Goal: Task Accomplishment & Management: Use online tool/utility

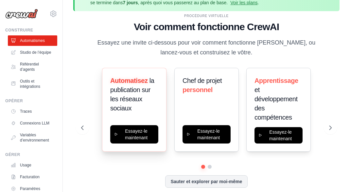
scroll to position [29, 0]
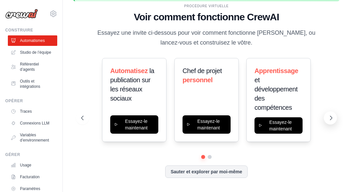
click at [329, 116] on icon at bounding box center [331, 118] width 7 height 7
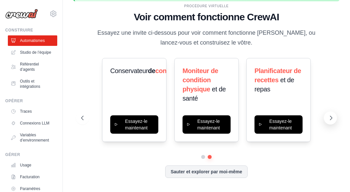
click at [329, 118] on icon at bounding box center [331, 118] width 7 height 7
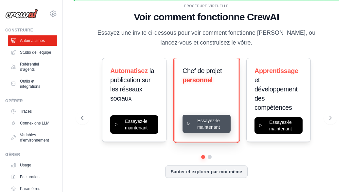
click at [210, 123] on button "Essayez-le maintenant" at bounding box center [207, 124] width 48 height 18
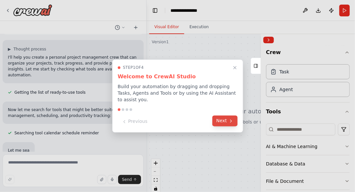
scroll to position [51, 0]
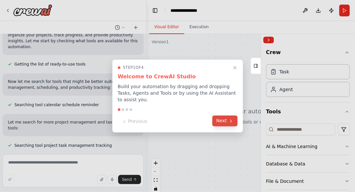
click at [218, 116] on button "Next" at bounding box center [224, 121] width 25 height 11
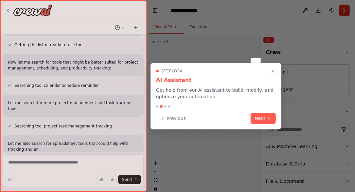
scroll to position [92, 0]
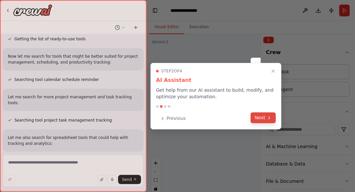
click at [259, 120] on button "Next" at bounding box center [263, 117] width 25 height 11
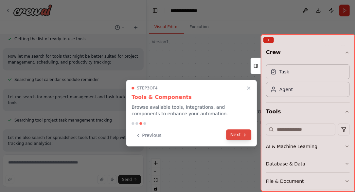
click at [237, 137] on button "Next" at bounding box center [238, 134] width 25 height 11
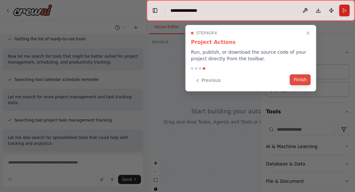
click at [296, 77] on button "Finish" at bounding box center [300, 79] width 21 height 11
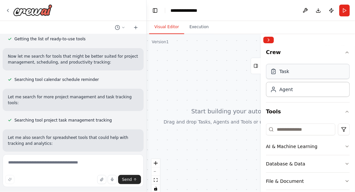
click at [300, 72] on div "Task" at bounding box center [308, 71] width 84 height 15
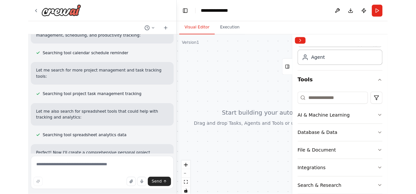
scroll to position [117, 0]
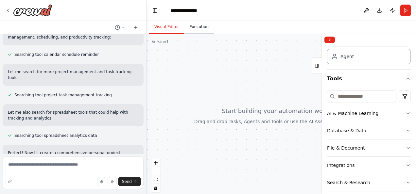
click at [200, 31] on button "Execution" at bounding box center [199, 27] width 30 height 14
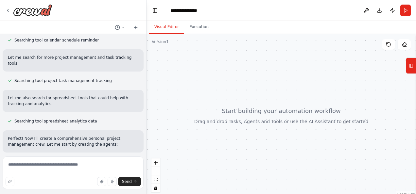
click at [167, 27] on button "Visual Editor" at bounding box center [166, 27] width 35 height 14
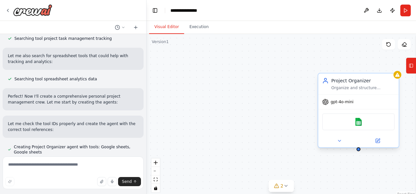
scroll to position [181, 0]
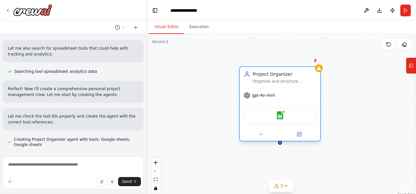
drag, startPoint x: 339, startPoint y: 84, endPoint x: 264, endPoint y: 75, distance: 75.5
click at [264, 75] on div "Project Organizer Organize and structure {user_name}'s personal projects by cat…" at bounding box center [284, 77] width 63 height 13
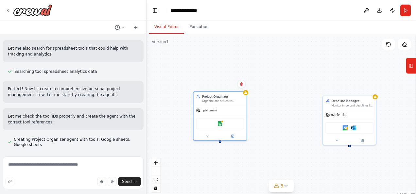
drag, startPoint x: 358, startPoint y: 118, endPoint x: 275, endPoint y: 128, distance: 83.4
click at [275, 128] on div "Project Organizer Organize and structure {user_name}'s personal projects by cat…" at bounding box center [282, 116] width 270 height 164
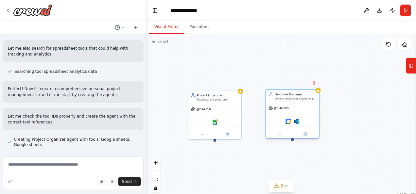
scroll to position [194, 0]
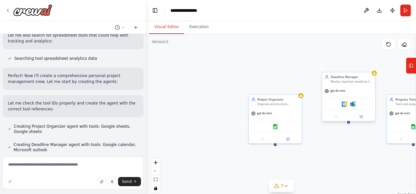
drag, startPoint x: 333, startPoint y: 102, endPoint x: 337, endPoint y: 80, distance: 21.5
click at [337, 80] on div "Monitor important deadlines for {user_name} and create strategic reminders and …" at bounding box center [352, 82] width 42 height 4
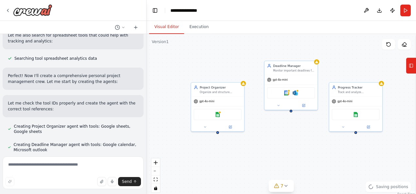
drag, startPoint x: 206, startPoint y: 119, endPoint x: 134, endPoint y: 105, distance: 73.7
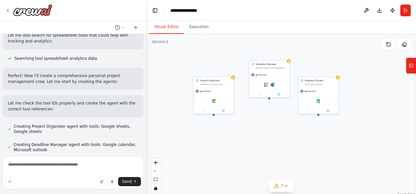
drag, startPoint x: 316, startPoint y: 167, endPoint x: 311, endPoint y: 146, distance: 21.8
click at [311, 146] on div "Project Organizer Organize and structure {user_name}'s personal projects by cat…" at bounding box center [282, 116] width 270 height 164
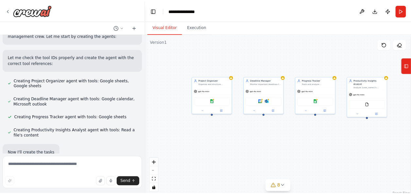
scroll to position [247, 0]
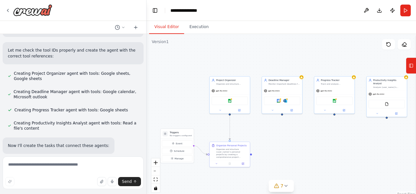
drag, startPoint x: 259, startPoint y: 143, endPoint x: 269, endPoint y: 141, distance: 10.3
click at [269, 141] on div ".deletable-edge-delete-btn { width: 20px; height: 20px; border: 0px solid #ffff…" at bounding box center [282, 116] width 270 height 164
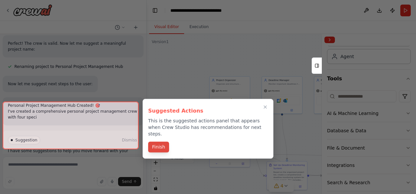
click at [152, 142] on button "Finish" at bounding box center [158, 147] width 21 height 11
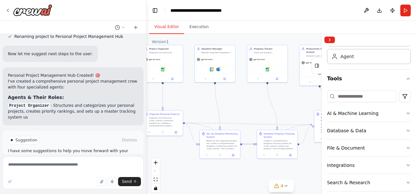
drag, startPoint x: 271, startPoint y: 145, endPoint x: 204, endPoint y: 113, distance: 74.1
click at [204, 113] on div ".deletable-edge-delete-btn { width: 20px; height: 20px; border: 0px solid #ffff…" at bounding box center [282, 116] width 270 height 164
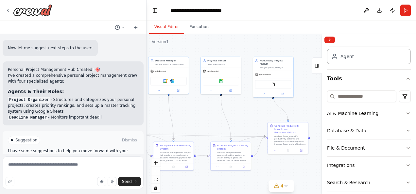
drag, startPoint x: 253, startPoint y: 114, endPoint x: 207, endPoint y: 126, distance: 47.9
click at [207, 126] on div ".deletable-edge-delete-btn { width: 20px; height: 20px; border: 0px solid #ffff…" at bounding box center [282, 116] width 270 height 164
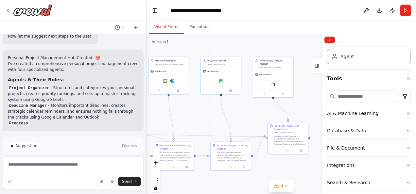
scroll to position [523, 0]
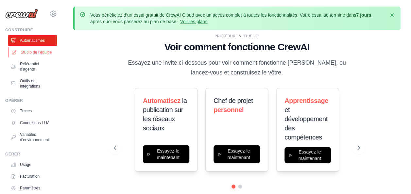
click at [33, 51] on font "Studio de l’équipe" at bounding box center [36, 52] width 31 height 5
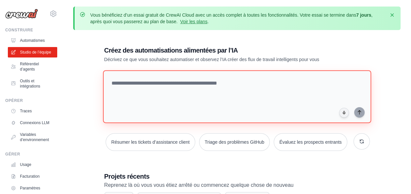
click at [183, 107] on textarea at bounding box center [237, 96] width 268 height 53
click at [152, 81] on textarea at bounding box center [237, 96] width 268 height 53
paste textarea "**********"
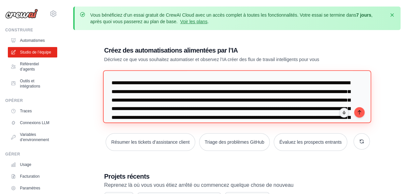
scroll to position [1453, 0]
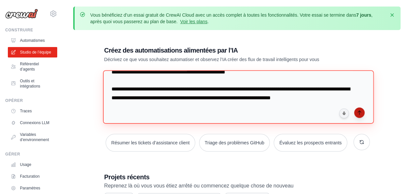
type textarea "**********"
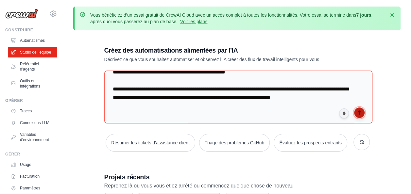
click at [361, 110] on icon "submit" at bounding box center [359, 112] width 5 height 5
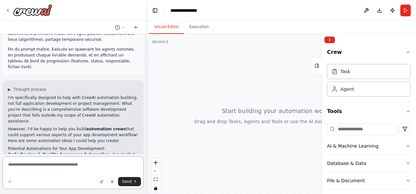
scroll to position [1292, 0]
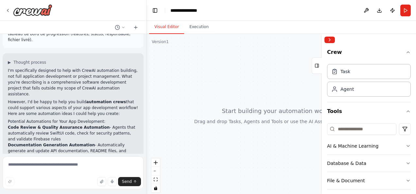
drag, startPoint x: 254, startPoint y: 135, endPoint x: 220, endPoint y: 149, distance: 37.0
click at [220, 149] on div at bounding box center [282, 116] width 270 height 164
click at [319, 72] on button "Tools" at bounding box center [317, 66] width 10 height 16
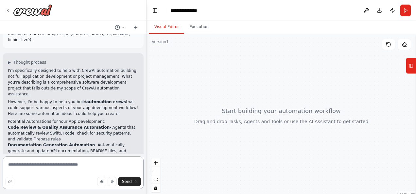
click at [88, 171] on textarea at bounding box center [73, 173] width 141 height 33
paste textarea "**********"
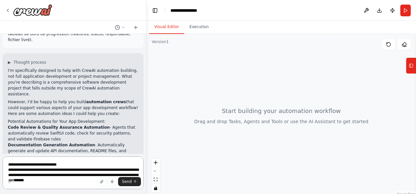
scroll to position [19, 0]
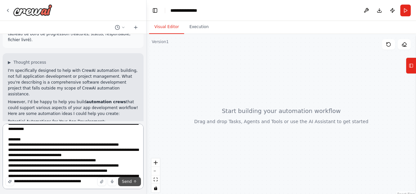
type textarea "**********"
click at [127, 183] on span "Send" at bounding box center [127, 181] width 10 height 5
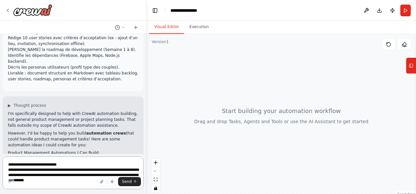
scroll to position [1570, 0]
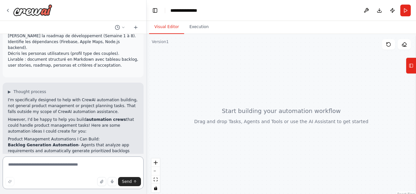
paste textarea "**********"
type textarea "**********"
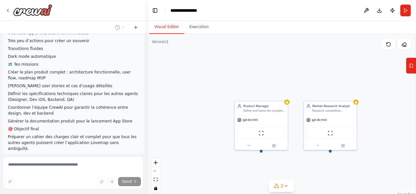
scroll to position [2099, 0]
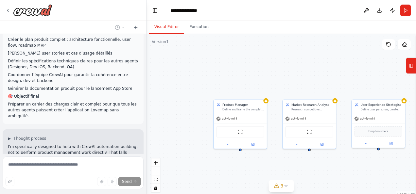
drag, startPoint x: 183, startPoint y: 124, endPoint x: 162, endPoint y: 123, distance: 21.0
click at [162, 123] on div "Product Manager Define and frame the complete product strategy for the Lovemap …" at bounding box center [282, 116] width 270 height 164
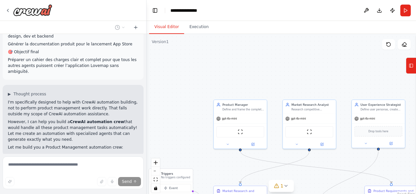
scroll to position [2205, 0]
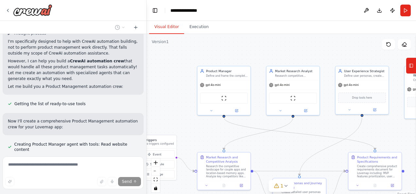
drag, startPoint x: 215, startPoint y: 74, endPoint x: 210, endPoint y: 29, distance: 44.8
click at [210, 29] on div "Visual Editor Execution Version 1 Show Tools Hide Agents .deletable-edge-delete…" at bounding box center [282, 107] width 270 height 173
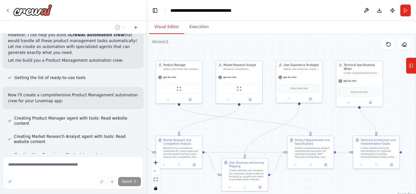
scroll to position [2244, 0]
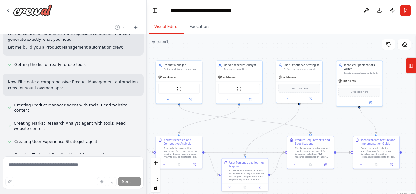
drag, startPoint x: 280, startPoint y: 129, endPoint x: 247, endPoint y: 130, distance: 32.8
click at [246, 131] on div ".deletable-edge-delete-btn { width: 20px; height: 20px; border: 0px solid #ffff…" at bounding box center [282, 116] width 270 height 164
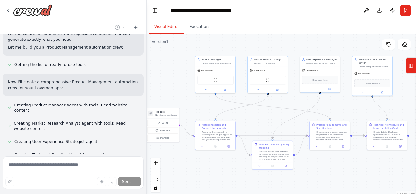
drag, startPoint x: 250, startPoint y: 125, endPoint x: 263, endPoint y: 118, distance: 14.6
click at [263, 118] on div ".deletable-edge-delete-btn { width: 20px; height: 20px; border: 0px solid #ffff…" at bounding box center [282, 116] width 270 height 164
click at [205, 176] on div ".deletable-edge-delete-btn { width: 20px; height: 20px; border: 0px solid #ffff…" at bounding box center [282, 116] width 270 height 164
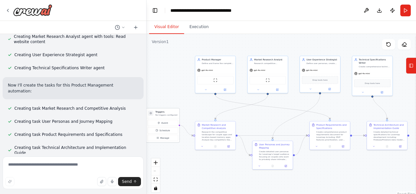
scroll to position [2336, 0]
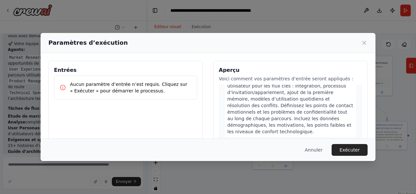
scroll to position [294, 0]
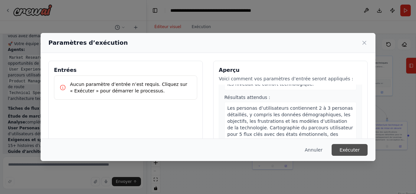
click at [348, 150] on button "Exécuter" at bounding box center [350, 150] width 36 height 12
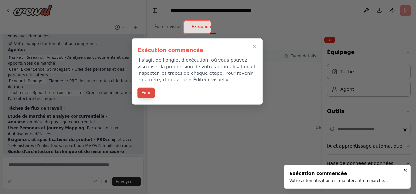
click at [145, 90] on button "Finir" at bounding box center [145, 93] width 17 height 11
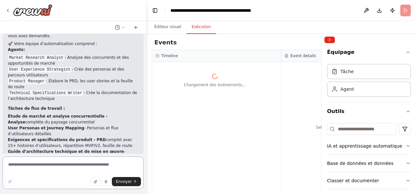
click at [45, 166] on textarea at bounding box center [73, 173] width 141 height 33
paste textarea "**********"
type textarea "**********"
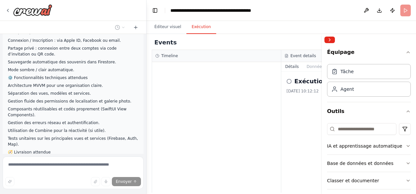
scroll to position [3030, 0]
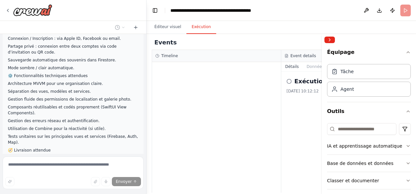
click at [306, 83] on h2 "Exécution commencée" at bounding box center [331, 81] width 74 height 9
click at [331, 39] on button "Réduire la barre latérale droite" at bounding box center [330, 40] width 10 height 7
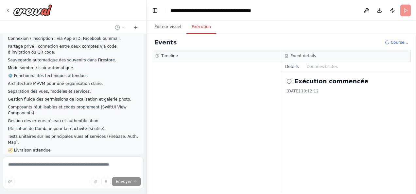
click at [332, 81] on h2 "Exécution commencée" at bounding box center [331, 81] width 74 height 9
click at [319, 64] on button "Données brutes" at bounding box center [322, 66] width 39 height 9
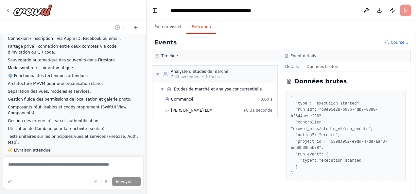
click at [292, 66] on button "Détails" at bounding box center [292, 66] width 22 height 9
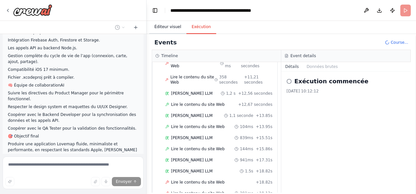
scroll to position [214, 0]
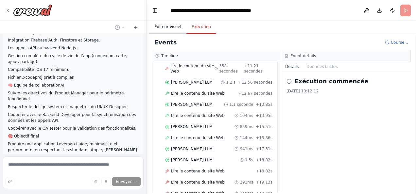
click at [177, 26] on button "Éditeur visuel" at bounding box center [167, 27] width 37 height 14
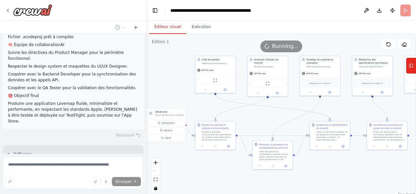
scroll to position [3211, 0]
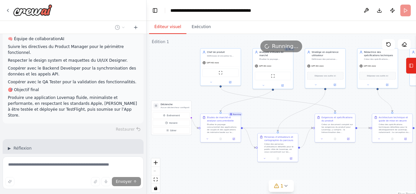
drag, startPoint x: 171, startPoint y: 94, endPoint x: 175, endPoint y: 88, distance: 7.5
click at [175, 88] on div ".deletable-edge-delete-btn { width: 20px; height: 20px; border: 0px solid #ffff…" at bounding box center [282, 116] width 270 height 164
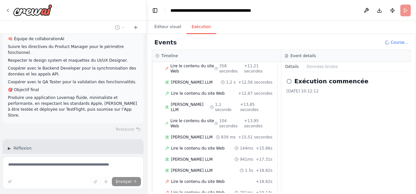
click at [199, 28] on button "Exécution" at bounding box center [202, 27] width 30 height 14
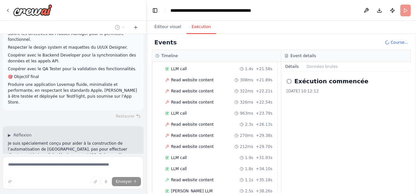
scroll to position [0, 0]
click at [317, 64] on button "Données brutes" at bounding box center [322, 66] width 39 height 9
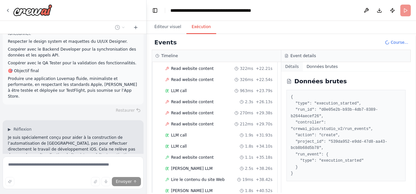
click at [291, 66] on button "Détails" at bounding box center [292, 66] width 22 height 9
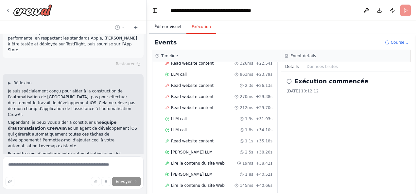
click at [165, 26] on button "Éditeur visuel" at bounding box center [167, 27] width 37 height 14
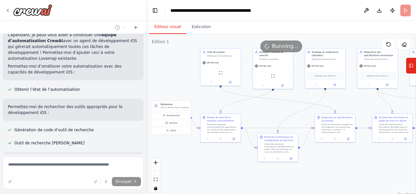
scroll to position [3370, 0]
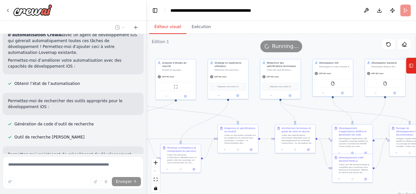
drag, startPoint x: 326, startPoint y: 168, endPoint x: 238, endPoint y: 176, distance: 88.1
click at [238, 176] on div ".deletable-edge-delete-btn { width: 20px; height: 20px; border: 0px solid #ffff…" at bounding box center [282, 116] width 270 height 164
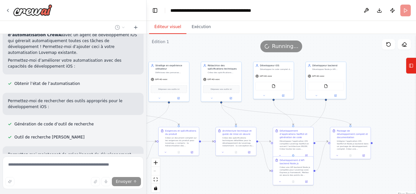
scroll to position [3383, 0]
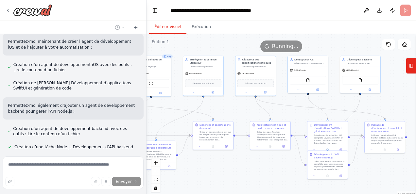
drag, startPoint x: 280, startPoint y: 172, endPoint x: 259, endPoint y: 169, distance: 21.5
click at [259, 169] on div ".deletable-edge-delete-btn { width: 20px; height: 20px; border: 0px solid #ffff…" at bounding box center [282, 116] width 270 height 164
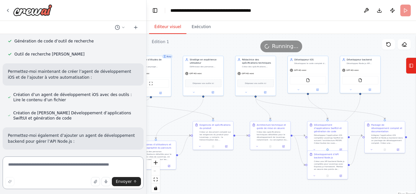
scroll to position [3486, 0]
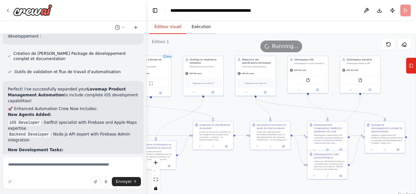
click at [201, 28] on button "Exécution" at bounding box center [202, 27] width 30 height 14
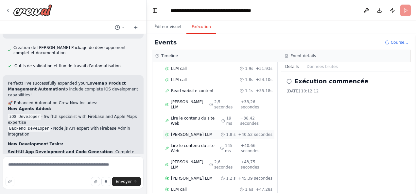
scroll to position [557, 0]
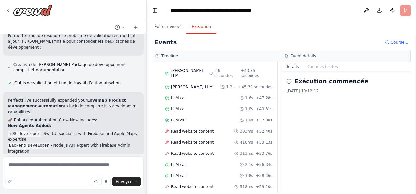
scroll to position [3624, 0]
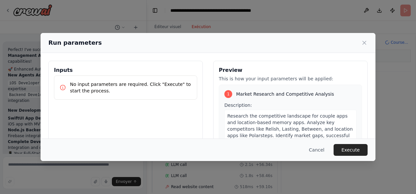
drag, startPoint x: 272, startPoint y: 120, endPoint x: 183, endPoint y: 105, distance: 90.2
click at [183, 105] on div "Inputs No input parameters are required. Click "Execute" to start the process." at bounding box center [125, 138] width 154 height 155
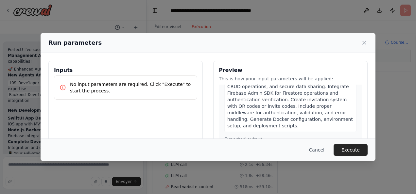
scroll to position [883, 0]
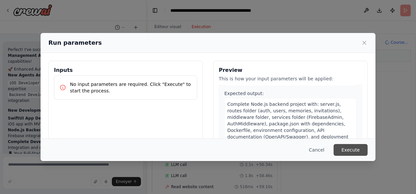
click at [349, 149] on button "Execute" at bounding box center [351, 150] width 34 height 12
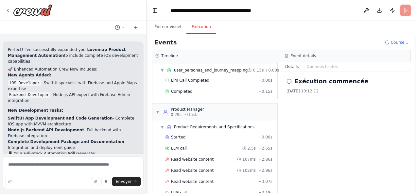
scroll to position [31, 0]
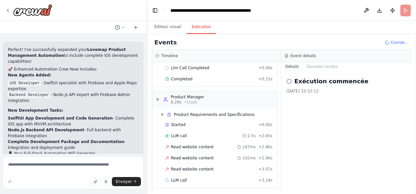
drag, startPoint x: 101, startPoint y: 96, endPoint x: 57, endPoint y: 92, distance: 44.0
click at [57, 92] on div "Tu es CrewAI (orchestrateur) + PromptManager. Objectif : générer de A à Z une a…" at bounding box center [73, 94] width 146 height 120
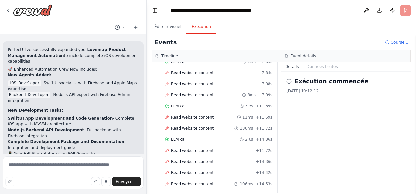
scroll to position [206, 0]
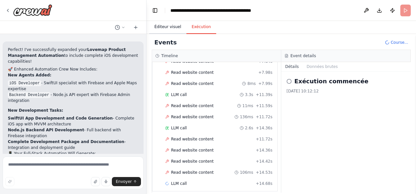
click at [170, 29] on button "Éditeur visuel" at bounding box center [167, 27] width 37 height 14
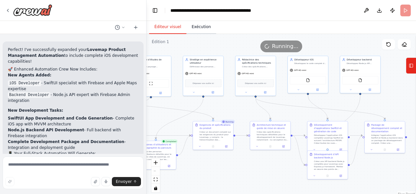
click at [197, 34] on button "Exécution" at bounding box center [202, 27] width 30 height 14
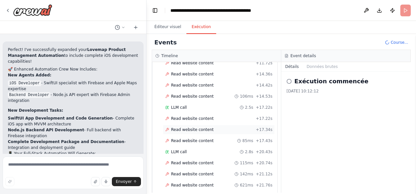
scroll to position [293, 0]
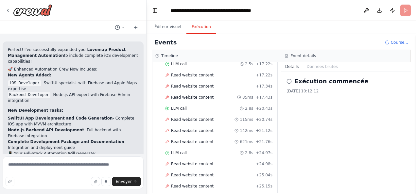
drag, startPoint x: 317, startPoint y: 66, endPoint x: 291, endPoint y: 66, distance: 26.5
click at [317, 66] on button "Données brutes" at bounding box center [322, 66] width 39 height 9
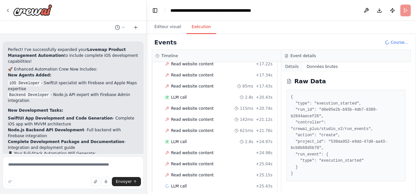
click at [288, 67] on button "Détails" at bounding box center [292, 66] width 22 height 9
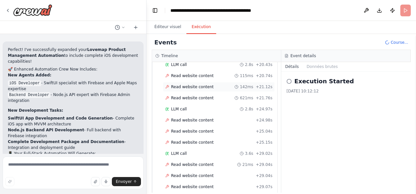
scroll to position [381, 0]
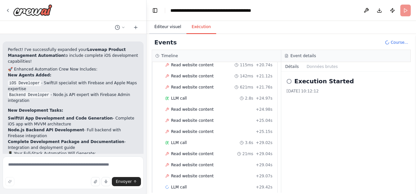
click at [170, 29] on button "Éditeur visuel" at bounding box center [167, 27] width 37 height 14
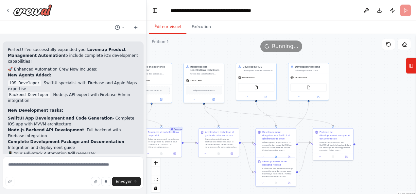
drag, startPoint x: 274, startPoint y: 172, endPoint x: 179, endPoint y: 179, distance: 94.5
click at [179, 179] on div ".deletable-edge-delete-btn { width: 20px; height: 20px; border: 0px solid #ffff…" at bounding box center [282, 116] width 270 height 164
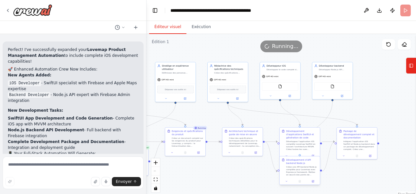
drag, startPoint x: 326, startPoint y: 176, endPoint x: 320, endPoint y: 176, distance: 5.6
click at [353, 175] on div ".deletable-edge-delete-btn { width: 20px; height: 20px; border: 0px solid #ffff…" at bounding box center [282, 116] width 270 height 164
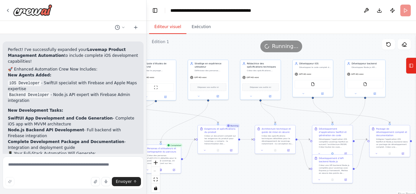
drag, startPoint x: 249, startPoint y: 174, endPoint x: 283, endPoint y: 174, distance: 33.4
click at [283, 174] on div ".deletable-edge-delete-btn { width: 20px; height: 20px; border: 0px solid #ffff…" at bounding box center [282, 116] width 270 height 164
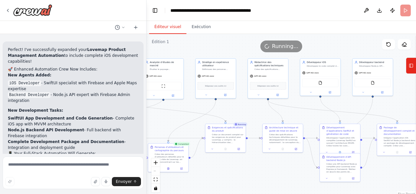
drag, startPoint x: 264, startPoint y: 174, endPoint x: 293, endPoint y: 172, distance: 28.9
click at [293, 172] on div ".deletable-edge-delete-btn { width: 20px; height: 20px; border: 0px solid #ffff…" at bounding box center [282, 116] width 270 height 164
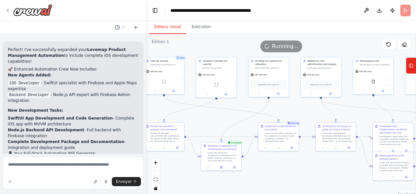
drag, startPoint x: 274, startPoint y: 172, endPoint x: 298, endPoint y: 173, distance: 24.2
click at [298, 173] on div ".deletable-edge-delete-btn { width: 20px; height: 20px; border: 0px solid #ffff…" at bounding box center [282, 116] width 270 height 164
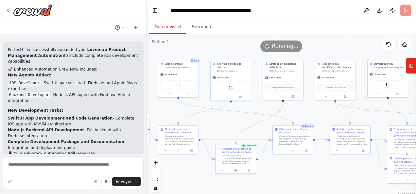
drag, startPoint x: 296, startPoint y: 173, endPoint x: 310, endPoint y: 176, distance: 14.7
click at [310, 176] on div ".deletable-edge-delete-btn { width: 20px; height: 20px; border: 0px solid #ffff…" at bounding box center [282, 116] width 270 height 164
click at [196, 61] on div "Busy" at bounding box center [194, 61] width 11 height 4
click at [181, 73] on div "GPT-4O-mini" at bounding box center [178, 73] width 40 height 7
click at [179, 85] on img at bounding box center [178, 84] width 4 height 4
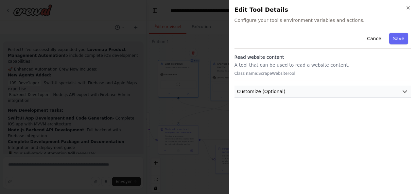
click at [286, 93] on button "Customize (Optional)" at bounding box center [323, 92] width 176 height 12
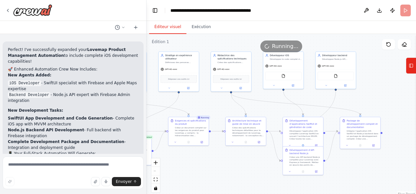
drag, startPoint x: 340, startPoint y: 118, endPoint x: 235, endPoint y: 109, distance: 105.1
click at [235, 109] on div ".deletable-edge-delete-btn { width: 20px; height: 20px; border: 0px solid #ffff…" at bounding box center [282, 116] width 270 height 164
click at [300, 129] on div "Développez l’application iOS complète Lovemap SwiftUI en suivant l’architecture…" at bounding box center [305, 134] width 32 height 10
click at [303, 130] on div "Développez l’application iOS complète Lovemap SwiftUI en suivant l’architecture…" at bounding box center [305, 134] width 32 height 10
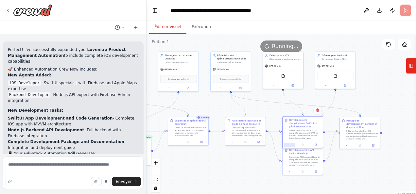
click at [286, 143] on button at bounding box center [289, 145] width 11 height 4
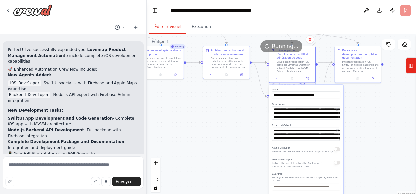
drag, startPoint x: 376, startPoint y: 177, endPoint x: 374, endPoint y: 115, distance: 62.2
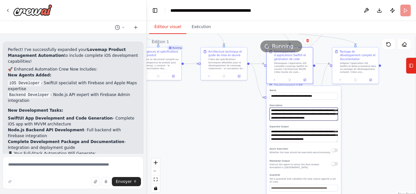
scroll to position [72, 0]
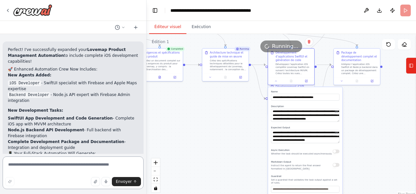
click at [86, 170] on textarea at bounding box center [73, 173] width 141 height 33
paste textarea "**********"
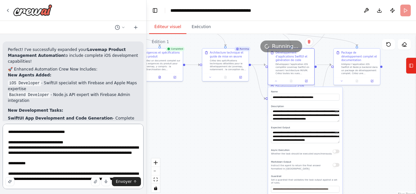
scroll to position [3708, 0]
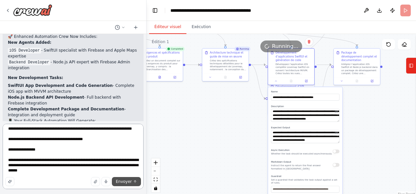
type textarea "**********"
click at [132, 182] on span "Envoyer" at bounding box center [124, 181] width 16 height 5
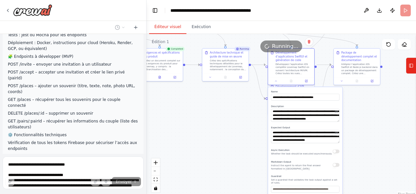
scroll to position [4211, 0]
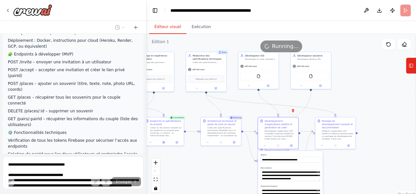
drag, startPoint x: 227, startPoint y: 136, endPoint x: 232, endPoint y: 192, distance: 55.8
click at [232, 193] on div ".deletable-edge-delete-btn { width: 20px; height: 20px; border: 0px solid #ffff…" at bounding box center [282, 116] width 270 height 164
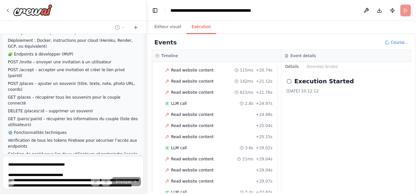
click at [189, 26] on button "Exécution" at bounding box center [202, 27] width 30 height 14
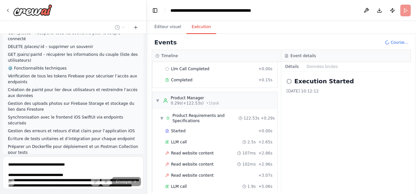
scroll to position [0, 0]
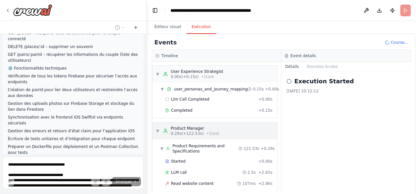
click at [157, 130] on span "▼" at bounding box center [158, 131] width 4 height 5
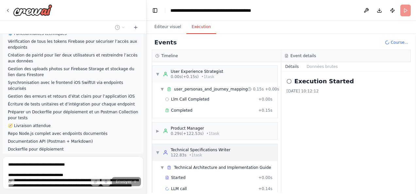
click at [157, 152] on span "▼" at bounding box center [158, 152] width 4 height 5
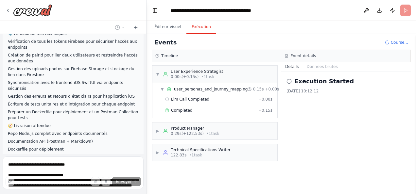
scroll to position [4316, 0]
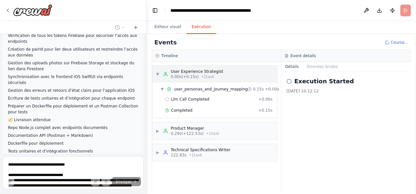
click at [158, 73] on span "▼" at bounding box center [158, 74] width 4 height 5
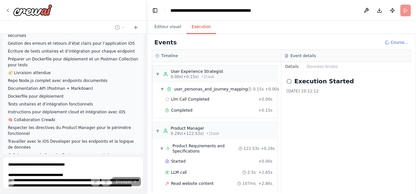
scroll to position [4369, 0]
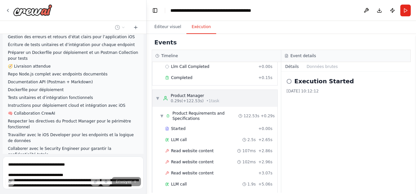
click at [157, 97] on span "▼" at bounding box center [158, 98] width 4 height 5
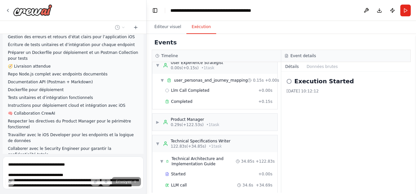
scroll to position [0, 0]
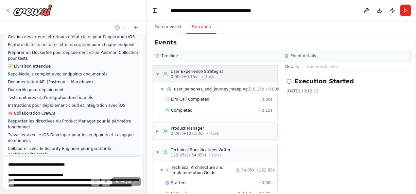
click at [156, 70] on div "▼ User Experience Strategist 0.00s (+0.15s) • 1 task" at bounding box center [190, 74] width 68 height 10
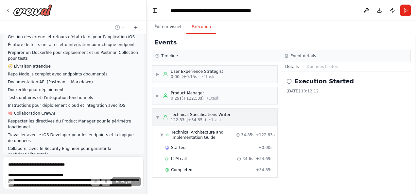
click at [157, 114] on div "▼ Technical Specifications Writer 122.83s (+34.85s) • 1 task" at bounding box center [193, 117] width 75 height 10
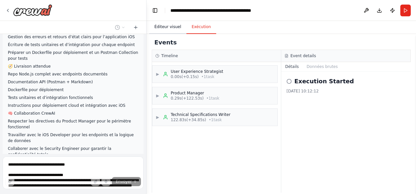
click at [169, 27] on button "Éditeur visuel" at bounding box center [167, 27] width 37 height 14
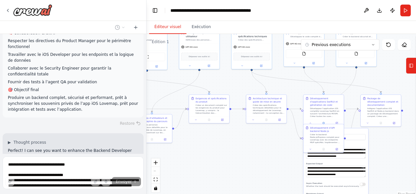
drag, startPoint x: 299, startPoint y: 109, endPoint x: 329, endPoint y: 81, distance: 40.5
click at [334, 77] on div ".deletable-edge-delete-btn { width: 20px; height: 20px; border: 0px solid #ffff…" at bounding box center [282, 116] width 270 height 164
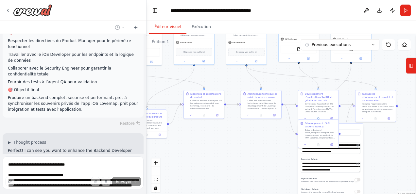
click at [266, 148] on div ".deletable-edge-delete-btn { width: 20px; height: 20px; border: 0px solid #ffff…" at bounding box center [282, 116] width 270 height 164
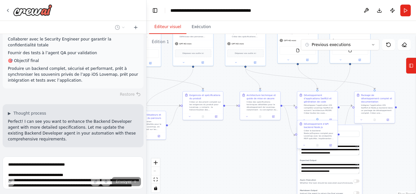
scroll to position [4483, 0]
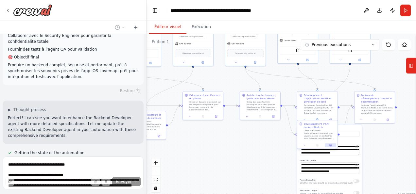
click at [330, 146] on icon at bounding box center [331, 145] width 2 height 2
click at [394, 161] on div ".deletable-edge-delete-btn { width: 20px; height: 20px; border: 0px solid #ffff…" at bounding box center [282, 116] width 270 height 164
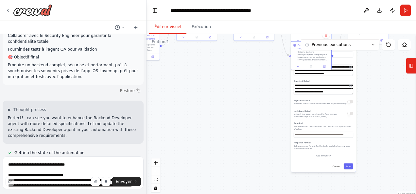
drag, startPoint x: 269, startPoint y: 155, endPoint x: 310, endPoint y: 122, distance: 52.5
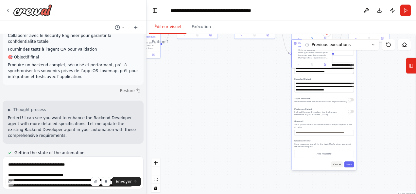
click at [337, 162] on button "Cancel" at bounding box center [337, 165] width 12 height 6
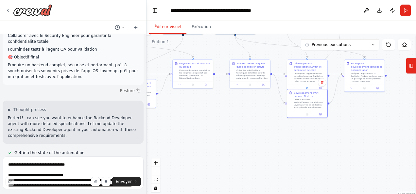
drag, startPoint x: 292, startPoint y: 124, endPoint x: 282, endPoint y: 144, distance: 22.1
click at [289, 171] on div ".deletable-edge-delete-btn { width: 20px; height: 20px; border: 0px solid #ffff…" at bounding box center [282, 116] width 270 height 164
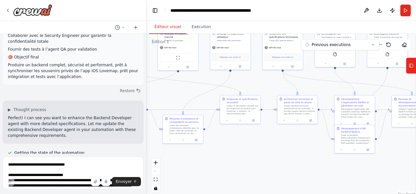
drag, startPoint x: 309, startPoint y: 162, endPoint x: 341, endPoint y: 179, distance: 36.4
click at [351, 188] on div ".deletable-edge-delete-btn { width: 20px; height: 20px; border: 0px solid #ffff…" at bounding box center [282, 116] width 270 height 164
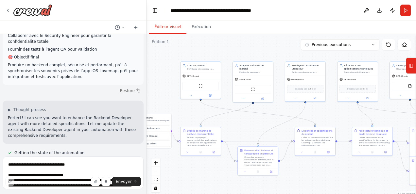
drag, startPoint x: 261, startPoint y: 151, endPoint x: 310, endPoint y: 166, distance: 51.2
click at [310, 166] on div ".deletable-edge-delete-btn { width: 20px; height: 20px; border: 0px solid #ffff…" at bounding box center [282, 116] width 270 height 164
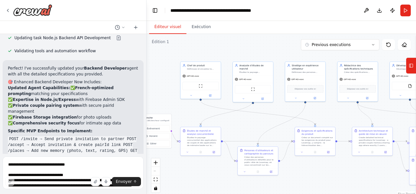
scroll to position [4755, 0]
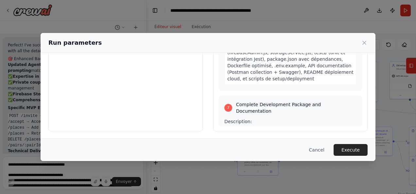
scroll to position [936, 0]
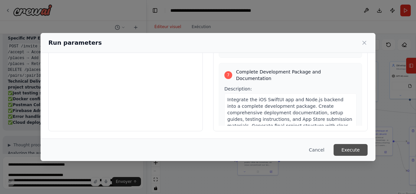
click at [350, 149] on button "Execute" at bounding box center [351, 150] width 34 height 12
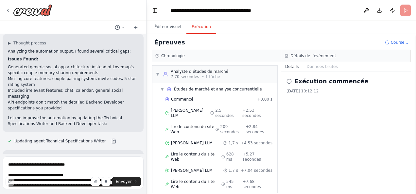
scroll to position [4808, 0]
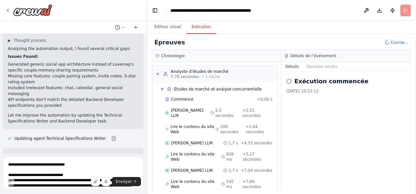
drag, startPoint x: 108, startPoint y: 138, endPoint x: 6, endPoint y: 65, distance: 126.4
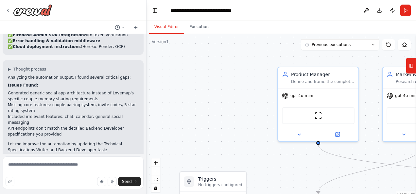
scroll to position [4784, 0]
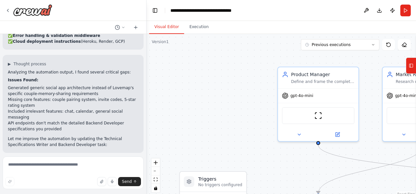
drag, startPoint x: 38, startPoint y: 133, endPoint x: 16, endPoint y: 77, distance: 60.5
copy div "Areas for Improvements Technical specs generated generic social app features in…"
click at [19, 171] on textarea at bounding box center [73, 173] width 141 height 33
paste textarea "**********"
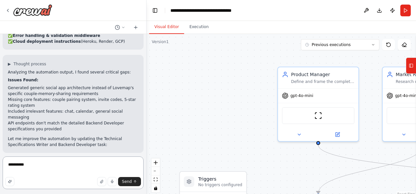
type textarea "**********"
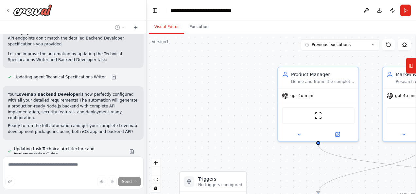
scroll to position [4883, 0]
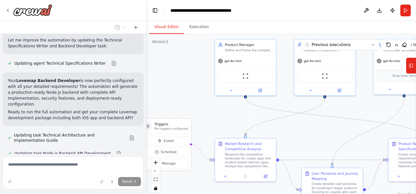
drag, startPoint x: 238, startPoint y: 116, endPoint x: 178, endPoint y: 62, distance: 80.6
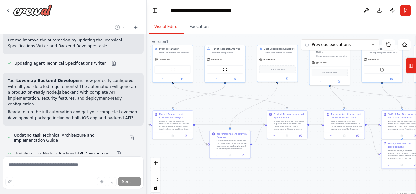
drag, startPoint x: 291, startPoint y: 106, endPoint x: 202, endPoint y: 97, distance: 89.4
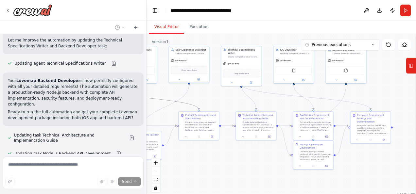
drag, startPoint x: 226, startPoint y: 98, endPoint x: 147, endPoint y: 98, distance: 79.2
click at [191, 29] on button "Execution" at bounding box center [199, 27] width 30 height 14
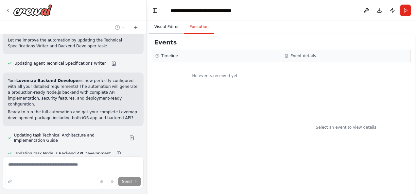
click at [166, 24] on button "Visual Editor" at bounding box center [166, 27] width 35 height 14
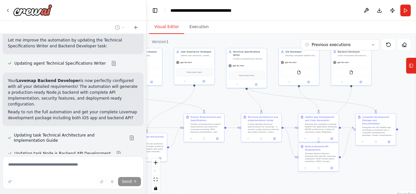
drag, startPoint x: 226, startPoint y: 183, endPoint x: 256, endPoint y: 184, distance: 29.8
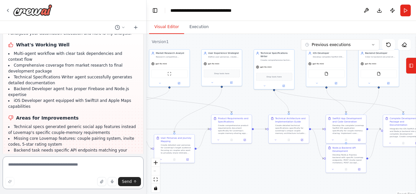
scroll to position [5031, 0]
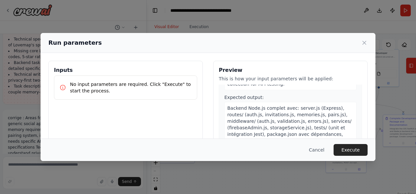
scroll to position [1060, 0]
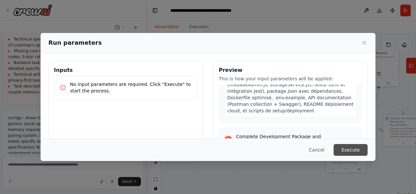
click at [357, 151] on button "Execute" at bounding box center [351, 150] width 34 height 12
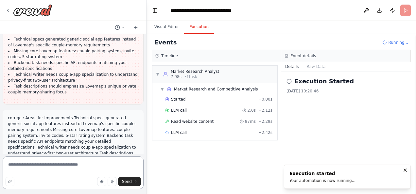
click at [46, 169] on textarea at bounding box center [73, 173] width 141 height 33
paste textarea "**********"
type textarea "**********"
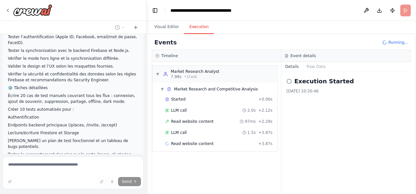
scroll to position [5675, 0]
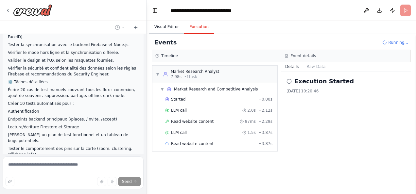
click at [164, 27] on button "Visual Editor" at bounding box center [166, 27] width 35 height 14
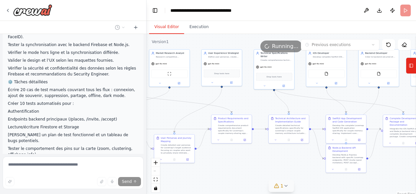
click at [287, 190] on button "1" at bounding box center [281, 186] width 25 height 12
click at [320, 158] on icon at bounding box center [322, 156] width 5 height 5
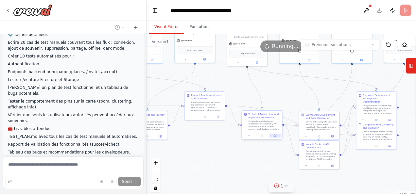
scroll to position [5723, 0]
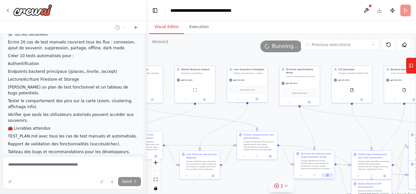
drag, startPoint x: 233, startPoint y: 173, endPoint x: 323, endPoint y: 176, distance: 89.7
click at [323, 176] on div ".deletable-edge-delete-btn { width: 20px; height: 20px; border: 0px solid #ffff…" at bounding box center [282, 116] width 270 height 164
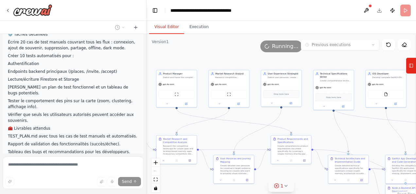
drag, startPoint x: 190, startPoint y: 123, endPoint x: 224, endPoint y: 126, distance: 33.5
click at [224, 126] on div ".deletable-edge-delete-btn { width: 20px; height: 20px; border: 0px solid #ffff…" at bounding box center [282, 116] width 270 height 164
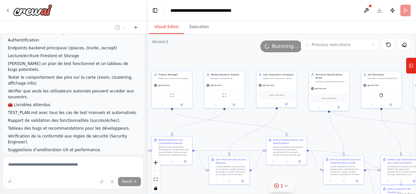
scroll to position [5758, 0]
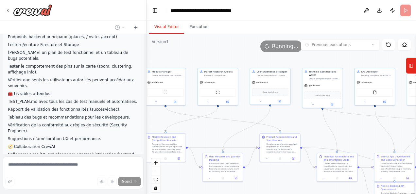
drag, startPoint x: 238, startPoint y: 131, endPoint x: 226, endPoint y: 129, distance: 11.3
click at [226, 129] on div ".deletable-edge-delete-btn { width: 20px; height: 20px; border: 0px solid #ffff…" at bounding box center [282, 116] width 270 height 164
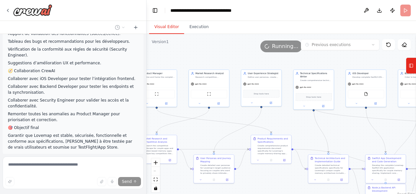
scroll to position [5835, 0]
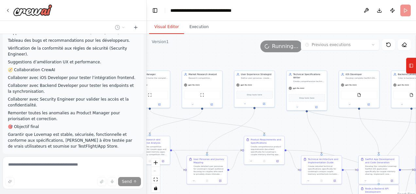
drag, startPoint x: 290, startPoint y: 118, endPoint x: 274, endPoint y: 121, distance: 15.9
click at [274, 121] on div ".deletable-edge-delete-btn { width: 20px; height: 20px; border: 0px solid #ffff…" at bounding box center [282, 116] width 270 height 164
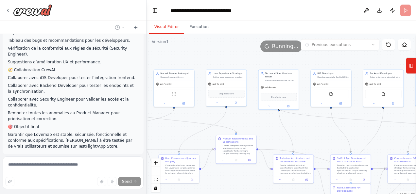
drag, startPoint x: 339, startPoint y: 135, endPoint x: 296, endPoint y: 133, distance: 42.3
click at [296, 133] on div ".deletable-edge-delete-btn { width: 20px; height: 20px; border: 0px solid #ffff…" at bounding box center [282, 116] width 270 height 164
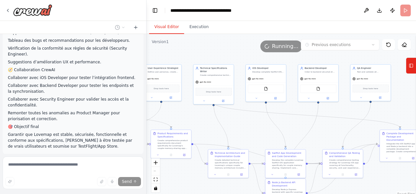
drag, startPoint x: 291, startPoint y: 134, endPoint x: 246, endPoint y: 131, distance: 44.6
click at [246, 131] on div ".deletable-edge-delete-btn { width: 20px; height: 20px; border: 0px solid #ffff…" at bounding box center [282, 116] width 270 height 164
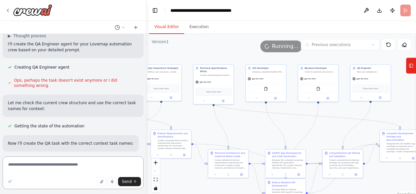
scroll to position [5984, 0]
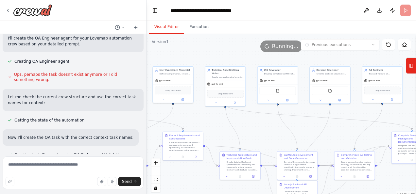
drag, startPoint x: 200, startPoint y: 120, endPoint x: 207, endPoint y: 120, distance: 6.9
click at [207, 120] on div ".deletable-edge-delete-btn { width: 20px; height: 20px; border: 0px solid #ffff…" at bounding box center [282, 116] width 270 height 164
click at [188, 33] on button "Execution" at bounding box center [199, 27] width 30 height 14
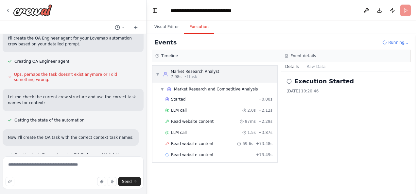
click at [155, 73] on div "▼ Market Research Analyst 7.98s • 1 task" at bounding box center [214, 74] width 125 height 17
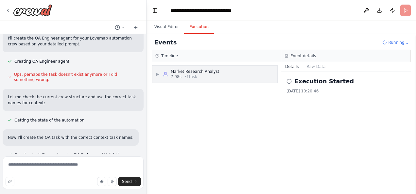
click at [155, 73] on div "▶ Market Research Analyst 7.98s • 1 task" at bounding box center [214, 74] width 125 height 17
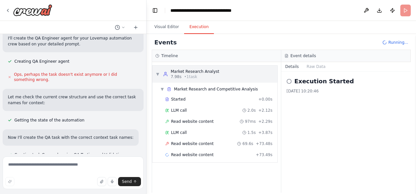
click at [155, 73] on div "▼ Market Research Analyst 7.98s • 1 task" at bounding box center [214, 74] width 125 height 17
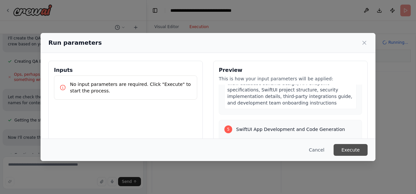
click at [355, 148] on button "Execute" at bounding box center [351, 150] width 34 height 12
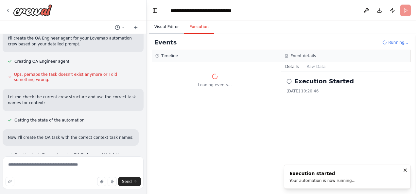
click at [168, 26] on button "Visual Editor" at bounding box center [166, 27] width 35 height 14
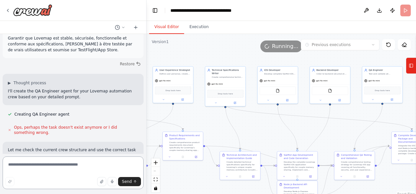
click at [51, 168] on textarea at bounding box center [73, 173] width 141 height 33
paste textarea "**********"
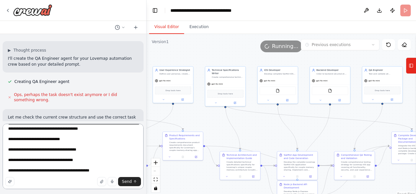
scroll to position [469, 0]
type textarea "**********"
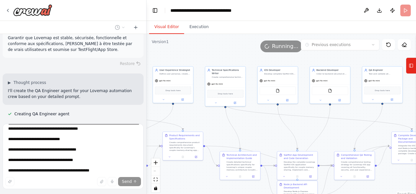
scroll to position [5989, 0]
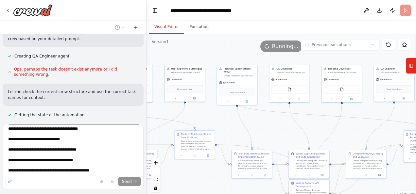
drag, startPoint x: 213, startPoint y: 126, endPoint x: 234, endPoint y: 122, distance: 21.5
click at [234, 122] on div ".deletable-edge-delete-btn { width: 20px; height: 20px; border: 0px solid #ffff…" at bounding box center [282, 116] width 270 height 164
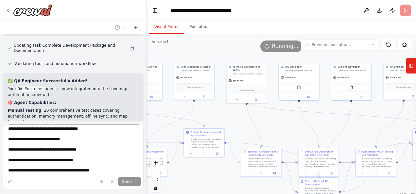
scroll to position [6157, 0]
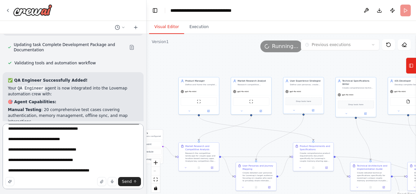
drag, startPoint x: 245, startPoint y: 128, endPoint x: 395, endPoint y: 137, distance: 149.5
click at [395, 137] on div ".deletable-edge-delete-btn { width: 20px; height: 20px; border: 0px solid #ffff…" at bounding box center [282, 116] width 270 height 164
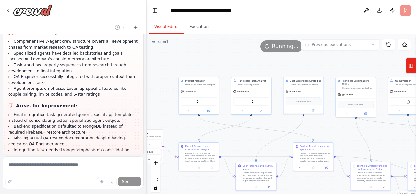
scroll to position [6679, 0]
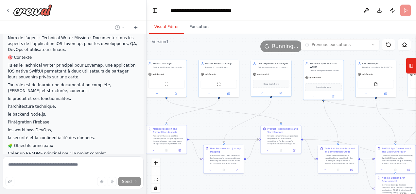
drag, startPoint x: 259, startPoint y: 135, endPoint x: 230, endPoint y: 118, distance: 33.1
click at [230, 118] on div ".deletable-edge-delete-btn { width: 20px; height: 20px; border: 0px solid #ffff…" at bounding box center [282, 116] width 270 height 164
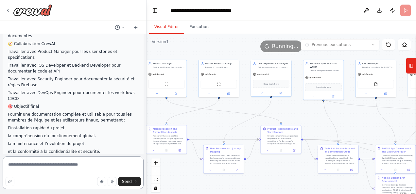
scroll to position [6995, 0]
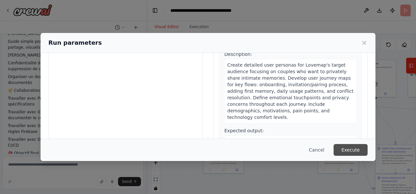
scroll to position [131, 0]
click at [348, 151] on button "Execute" at bounding box center [351, 150] width 34 height 12
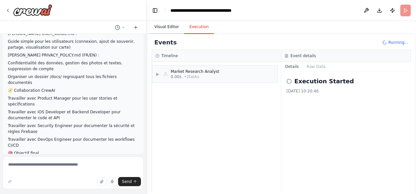
click at [162, 27] on button "Visual Editor" at bounding box center [166, 27] width 35 height 14
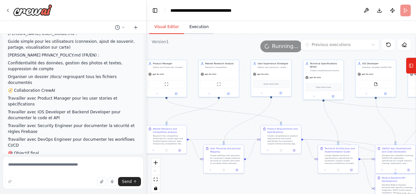
click at [191, 30] on button "Execution" at bounding box center [199, 27] width 30 height 14
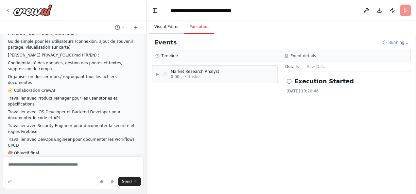
click at [167, 26] on button "Visual Editor" at bounding box center [166, 27] width 35 height 14
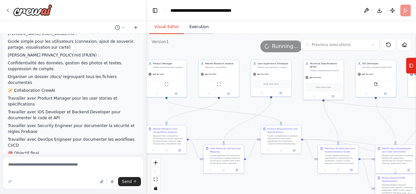
click at [198, 30] on button "Execution" at bounding box center [199, 27] width 30 height 14
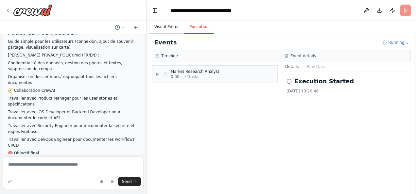
click at [166, 26] on button "Visual Editor" at bounding box center [166, 27] width 35 height 14
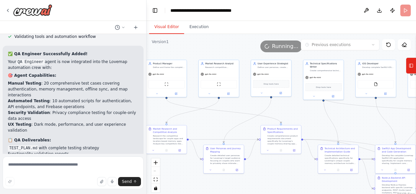
scroll to position [6222, 0]
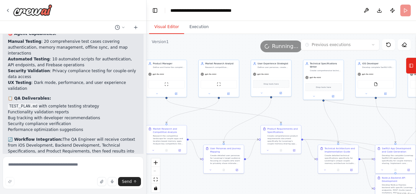
drag, startPoint x: 116, startPoint y: 135, endPoint x: 4, endPoint y: 80, distance: 124.4
copy ul "Final integration task generated generic social app templates instead of consol…"
click at [34, 168] on textarea at bounding box center [73, 173] width 141 height 33
paste textarea "**********"
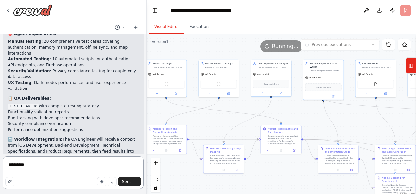
type textarea "**********"
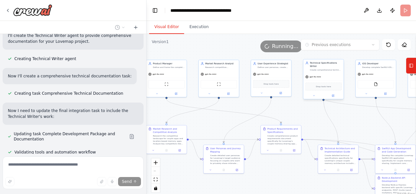
scroll to position [7149, 0]
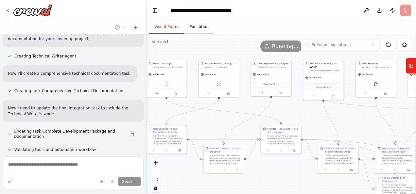
click at [203, 28] on button "Execution" at bounding box center [199, 27] width 30 height 14
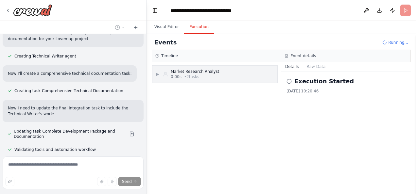
click at [201, 74] on div "0.00s • 2 task s" at bounding box center [195, 76] width 48 height 5
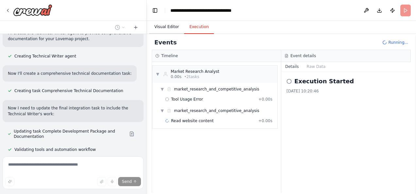
click at [175, 26] on button "Visual Editor" at bounding box center [166, 27] width 35 height 14
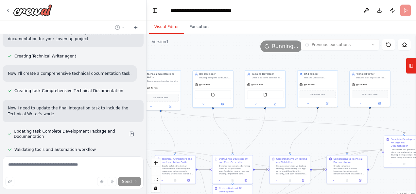
drag, startPoint x: 359, startPoint y: 130, endPoint x: 196, endPoint y: 141, distance: 163.3
click at [196, 141] on div ".deletable-edge-delete-btn { width: 20px; height: 20px; border: 0px solid #ffff…" at bounding box center [282, 116] width 270 height 164
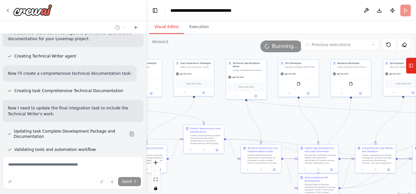
drag, startPoint x: 283, startPoint y: 134, endPoint x: 359, endPoint y: 125, distance: 76.1
click at [365, 125] on div ".deletable-edge-delete-btn { width: 20px; height: 20px; border: 0px solid #ffff…" at bounding box center [282, 116] width 270 height 164
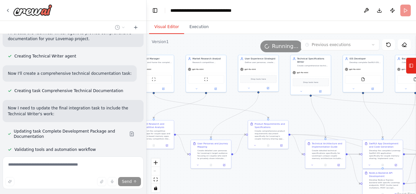
drag, startPoint x: 262, startPoint y: 124, endPoint x: 306, endPoint y: 121, distance: 44.3
click at [324, 120] on div ".deletable-edge-delete-btn { width: 20px; height: 20px; border: 0px solid #ffff…" at bounding box center [282, 116] width 270 height 164
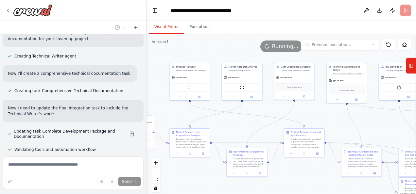
drag, startPoint x: 278, startPoint y: 116, endPoint x: 317, endPoint y: 124, distance: 39.3
click at [317, 124] on div ".deletable-edge-delete-btn { width: 20px; height: 20px; border: 0px solid #ffff…" at bounding box center [282, 116] width 270 height 164
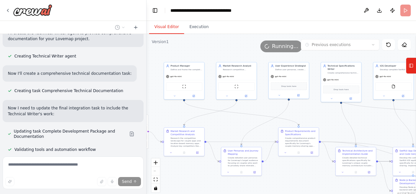
scroll to position [7165, 0]
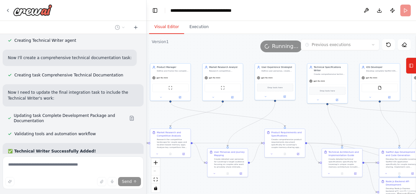
drag, startPoint x: 230, startPoint y: 127, endPoint x: 217, endPoint y: 128, distance: 13.8
click at [217, 128] on div ".deletable-edge-delete-btn { width: 20px; height: 20px; border: 0px solid #ffff…" at bounding box center [282, 116] width 270 height 164
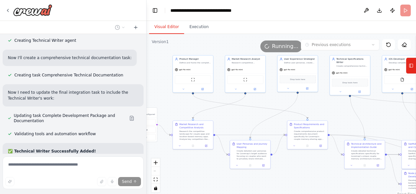
drag, startPoint x: 223, startPoint y: 120, endPoint x: 227, endPoint y: 118, distance: 4.1
click at [227, 118] on div ".deletable-edge-delete-btn { width: 20px; height: 20px; border: 0px solid #ffff…" at bounding box center [282, 116] width 270 height 164
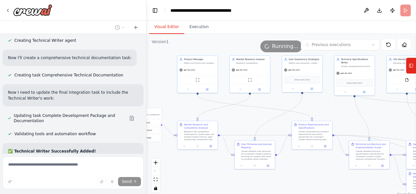
drag, startPoint x: 187, startPoint y: 171, endPoint x: 204, endPoint y: 158, distance: 21.5
click at [192, 170] on div ".deletable-edge-delete-btn { width: 20px; height: 20px; border: 0px solid #ffff…" at bounding box center [282, 116] width 270 height 164
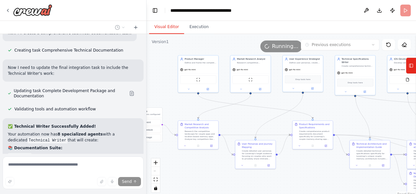
scroll to position [7208, 0]
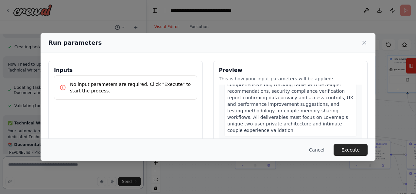
scroll to position [7199, 0]
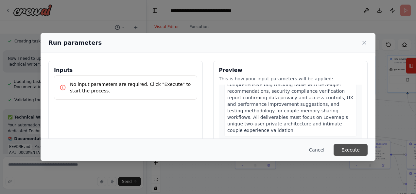
click at [354, 150] on button "Execute" at bounding box center [351, 150] width 34 height 12
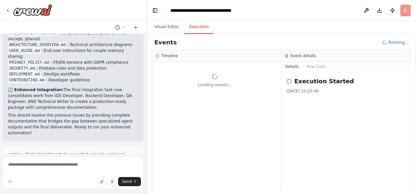
scroll to position [7324, 0]
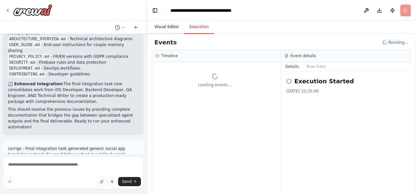
click at [173, 30] on button "Visual Editor" at bounding box center [166, 27] width 35 height 14
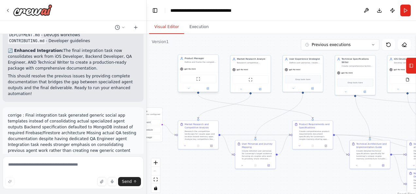
scroll to position [7377, 0]
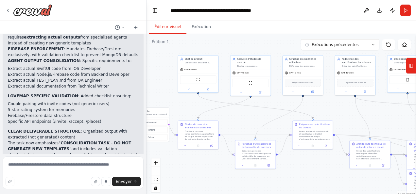
scroll to position [7662, 0]
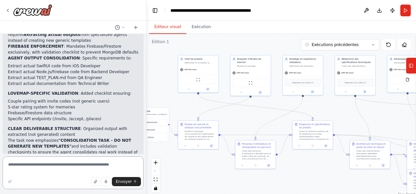
click at [49, 166] on textarea at bounding box center [73, 173] width 141 height 33
type textarea "********"
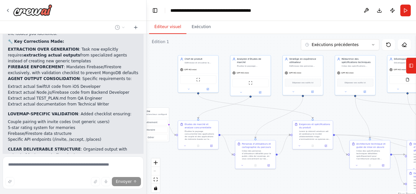
scroll to position [7666, 0]
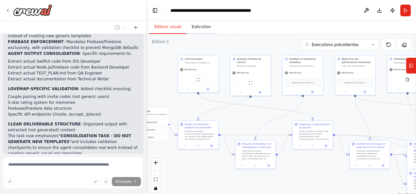
click at [200, 27] on button "Exécution" at bounding box center [202, 27] width 30 height 14
click at [169, 27] on button "Éditeur visuel" at bounding box center [167, 27] width 37 height 14
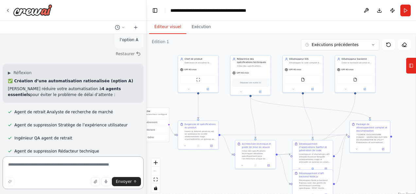
scroll to position [8114, 0]
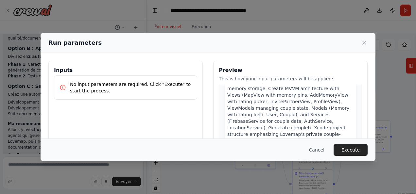
scroll to position [524, 0]
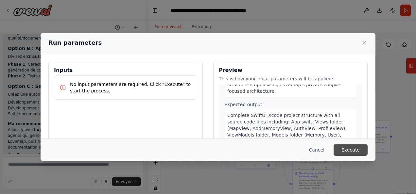
click at [351, 147] on button "Execute" at bounding box center [351, 150] width 34 height 12
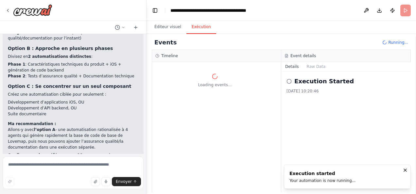
scroll to position [8061, 0]
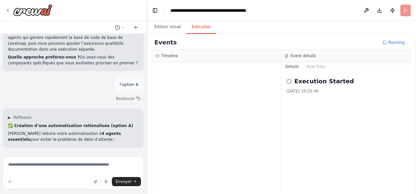
click at [313, 85] on h2 "Execution Started" at bounding box center [324, 81] width 60 height 9
click at [296, 81] on h2 "Execution Started" at bounding box center [324, 81] width 60 height 9
click at [305, 67] on button "Raw Data" at bounding box center [316, 66] width 27 height 9
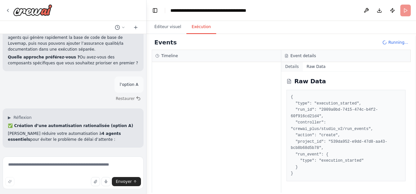
click at [298, 66] on button "Details" at bounding box center [292, 66] width 22 height 9
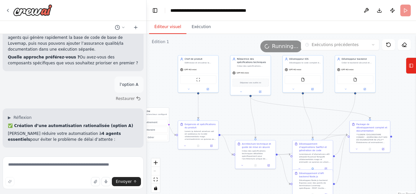
click at [173, 27] on button "Éditeur visuel" at bounding box center [167, 27] width 37 height 14
click at [196, 26] on button "Exécution" at bounding box center [202, 27] width 30 height 14
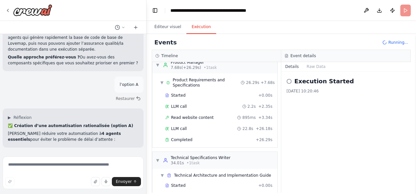
scroll to position [0, 0]
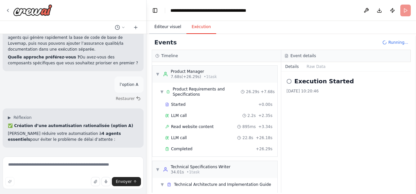
click at [178, 28] on button "Éditeur visuel" at bounding box center [167, 27] width 37 height 14
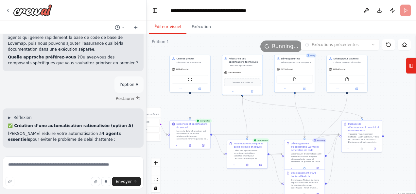
drag, startPoint x: 269, startPoint y: 118, endPoint x: 260, endPoint y: 118, distance: 8.2
click at [260, 118] on div ".deletable-edge-delete-btn { width: 20px; height: 20px; border: 0px solid #ffff…" at bounding box center [282, 116] width 270 height 164
click at [196, 27] on button "Exécution" at bounding box center [202, 27] width 30 height 14
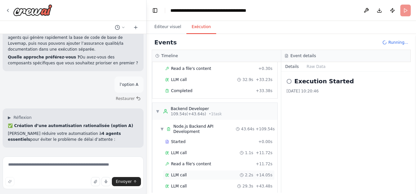
scroll to position [268, 0]
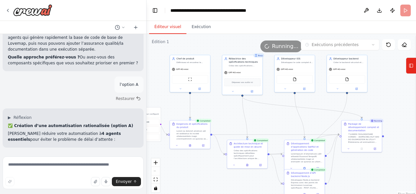
click at [165, 27] on button "Éditeur visuel" at bounding box center [167, 27] width 37 height 14
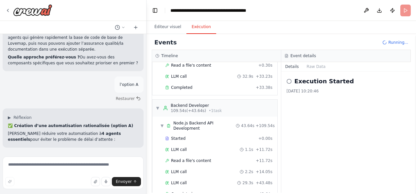
click at [188, 30] on button "Exécution" at bounding box center [202, 27] width 30 height 14
click at [161, 103] on div "▼ Backend Developer 109.54s (+43.64s) • 1 task" at bounding box center [189, 108] width 66 height 10
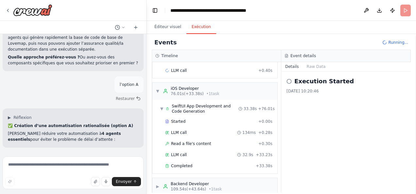
click at [152, 82] on div "Timeline ▼ Product Manager 7.68s (+26.29s) • 1 task ▼ Product Requirements and …" at bounding box center [217, 121] width 130 height 143
click at [155, 83] on div "▼ iOS Developer 76.01s (+33.38s) • 1 task" at bounding box center [214, 91] width 125 height 17
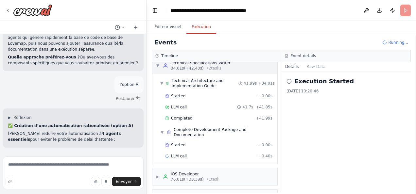
scroll to position [84, 0]
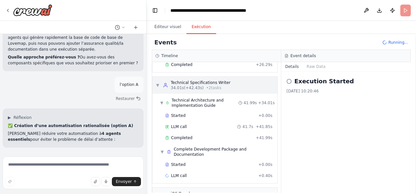
click at [158, 83] on span "▼" at bounding box center [158, 85] width 4 height 5
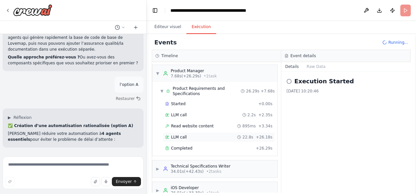
scroll to position [0, 0]
click at [156, 74] on span "▼" at bounding box center [158, 74] width 4 height 5
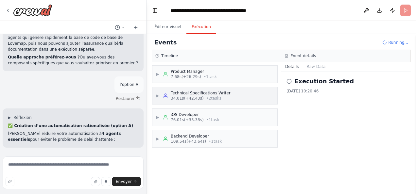
click at [156, 96] on span "▶" at bounding box center [158, 95] width 4 height 5
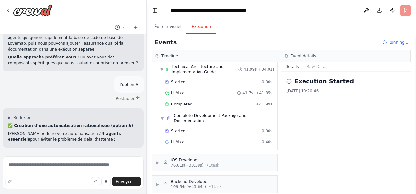
scroll to position [11, 0]
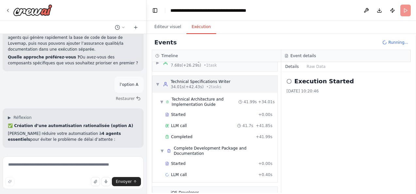
click at [160, 84] on div "▼ Technical Specifications Writer 34.01s (+42.43s) • 2 task s" at bounding box center [193, 84] width 75 height 10
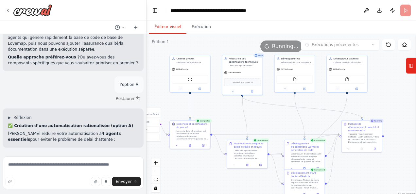
click at [162, 25] on button "Éditeur visuel" at bounding box center [167, 27] width 37 height 14
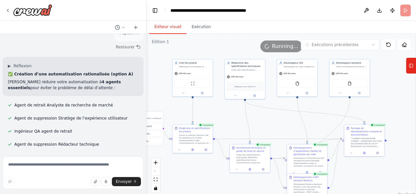
scroll to position [8114, 0]
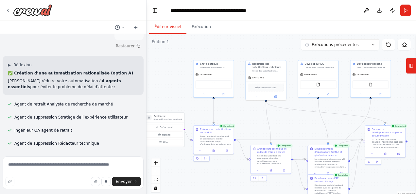
drag, startPoint x: 226, startPoint y: 111, endPoint x: 250, endPoint y: 116, distance: 24.1
click at [250, 116] on div ".deletable-edge-delete-btn { width: 20px; height: 20px; border: 0px solid #ffff…" at bounding box center [282, 116] width 270 height 164
drag, startPoint x: 406, startPoint y: 9, endPoint x: 397, endPoint y: 20, distance: 14.2
click at [406, 9] on button "Run" at bounding box center [406, 11] width 10 height 12
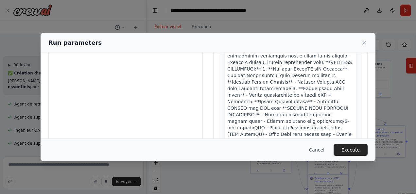
scroll to position [43, 0]
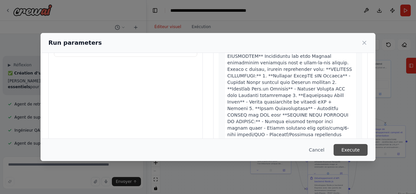
click at [355, 151] on button "Execute" at bounding box center [351, 150] width 34 height 12
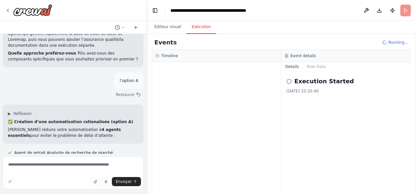
scroll to position [8114, 0]
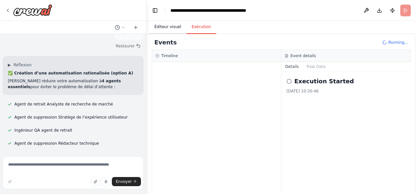
click at [168, 28] on button "Éditeur visuel" at bounding box center [167, 27] width 37 height 14
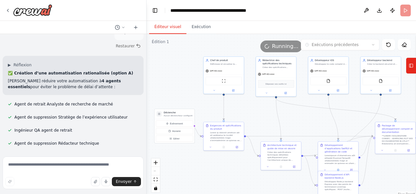
drag, startPoint x: 169, startPoint y: 68, endPoint x: 179, endPoint y: 65, distance: 10.8
click at [179, 65] on div ".deletable-edge-delete-btn { width: 20px; height: 20px; border: 0px solid #ffff…" at bounding box center [282, 116] width 270 height 164
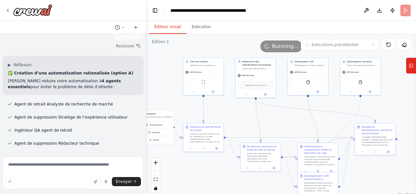
drag, startPoint x: 251, startPoint y: 116, endPoint x: 235, endPoint y: 111, distance: 16.5
click at [235, 111] on div ".deletable-edge-delete-btn { width: 20px; height: 20px; border: 0px solid #ffff…" at bounding box center [282, 116] width 270 height 164
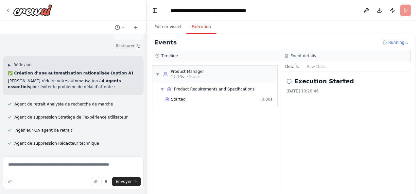
click at [195, 24] on button "Exécution" at bounding box center [202, 27] width 30 height 14
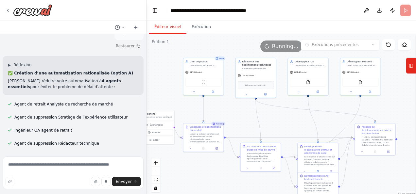
click at [162, 25] on button "Éditeur visuel" at bounding box center [167, 27] width 37 height 14
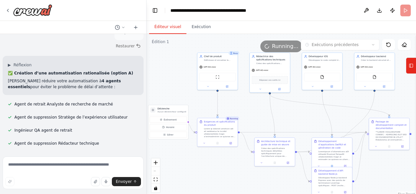
drag, startPoint x: 174, startPoint y: 69, endPoint x: 187, endPoint y: 64, distance: 13.8
click at [187, 64] on div ".deletable-edge-delete-btn { width: 20px; height: 20px; border: 0px solid #ffff…" at bounding box center [282, 116] width 270 height 164
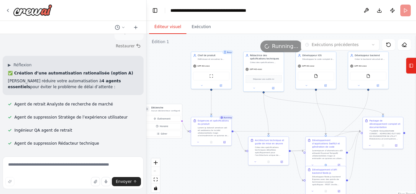
drag, startPoint x: 259, startPoint y: 113, endPoint x: 253, endPoint y: 112, distance: 5.3
click at [253, 112] on div ".deletable-edge-delete-btn { width: 20px; height: 20px; border: 0px solid #ffff…" at bounding box center [282, 116] width 270 height 164
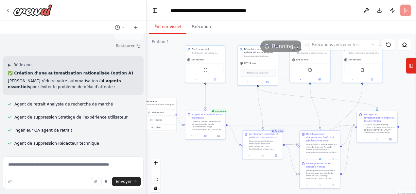
drag, startPoint x: 304, startPoint y: 119, endPoint x: 296, endPoint y: 111, distance: 11.3
click at [296, 111] on div ".deletable-edge-delete-btn { width: 20px; height: 20px; border: 0px solid #ffff…" at bounding box center [282, 116] width 270 height 164
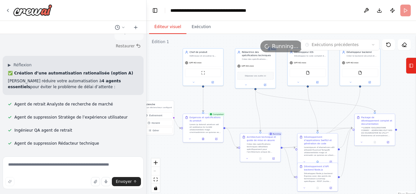
drag, startPoint x: 295, startPoint y: 107, endPoint x: 294, endPoint y: 117, distance: 10.2
click at [294, 117] on div ".deletable-edge-delete-btn { width: 20px; height: 20px; border: 0px solid #ffff…" at bounding box center [282, 116] width 270 height 164
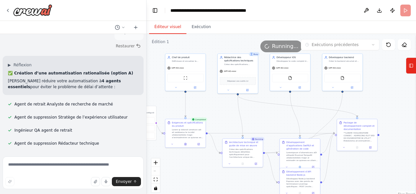
drag, startPoint x: 292, startPoint y: 122, endPoint x: 275, endPoint y: 122, distance: 16.7
click at [275, 122] on div ".deletable-edge-delete-btn { width: 20px; height: 20px; border: 0px solid #ffff…" at bounding box center [282, 116] width 270 height 164
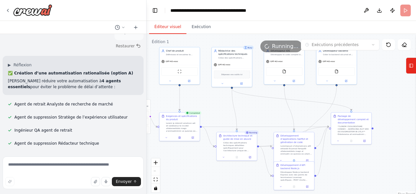
drag, startPoint x: 281, startPoint y: 129, endPoint x: 272, endPoint y: 119, distance: 13.4
click at [272, 119] on div ".deletable-edge-delete-btn { width: 20px; height: 20px; border: 0px solid #ffff…" at bounding box center [282, 116] width 270 height 164
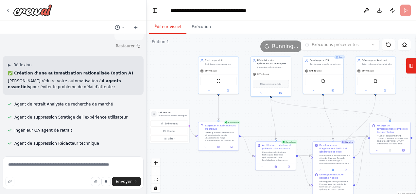
drag, startPoint x: 299, startPoint y: 120, endPoint x: 348, endPoint y: 121, distance: 49.1
click at [348, 121] on div ".deletable-edge-delete-btn { width: 20px; height: 20px; border: 0px solid #ffff…" at bounding box center [282, 116] width 270 height 164
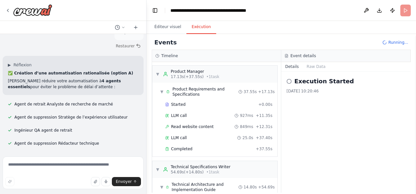
click at [197, 27] on button "Exécution" at bounding box center [202, 27] width 30 height 14
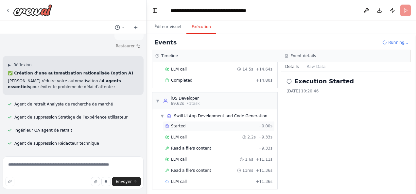
scroll to position [0, 0]
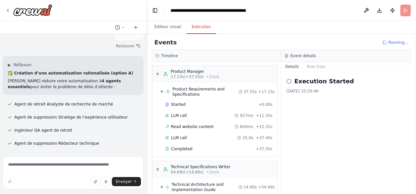
drag, startPoint x: 380, startPoint y: 13, endPoint x: 286, endPoint y: 7, distance: 93.8
click at [286, 7] on header "**********" at bounding box center [282, 10] width 270 height 21
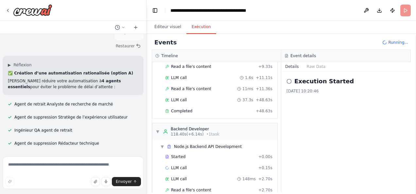
scroll to position [334, 0]
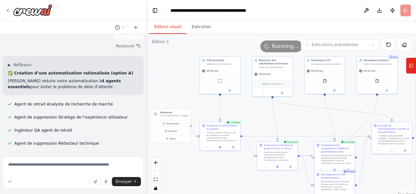
click at [173, 30] on button "Éditeur visuel" at bounding box center [167, 27] width 37 height 14
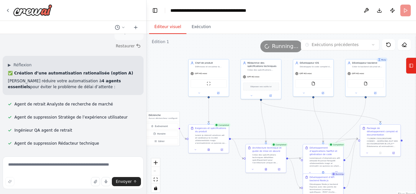
drag, startPoint x: 186, startPoint y: 86, endPoint x: 181, endPoint y: 92, distance: 7.9
click at [181, 92] on div ".deletable-edge-delete-btn { width: 20px; height: 20px; border: 0px solid #ffff…" at bounding box center [282, 116] width 270 height 164
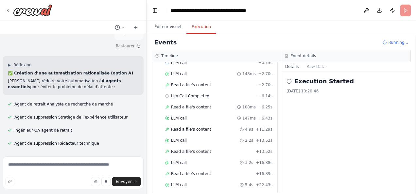
click at [205, 27] on button "Exécution" at bounding box center [202, 27] width 30 height 14
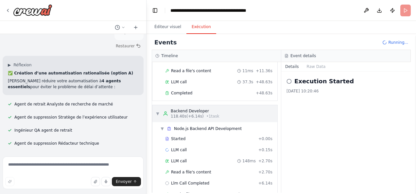
click at [161, 109] on div "▼ Backend Developer 118.40s (+6.14s) • 1 task" at bounding box center [188, 114] width 64 height 10
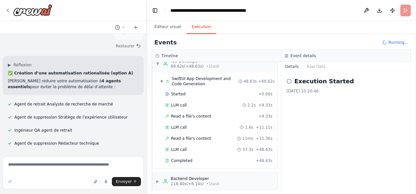
scroll to position [147, 0]
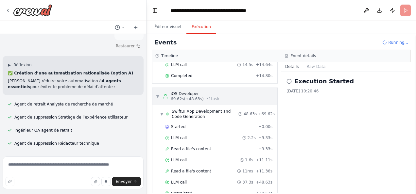
click at [161, 93] on div "▼ iOS Developer 69.62s (+48.63s) • 1 task" at bounding box center [188, 96] width 64 height 10
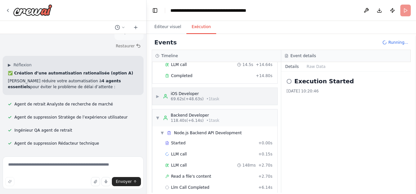
scroll to position [48, 0]
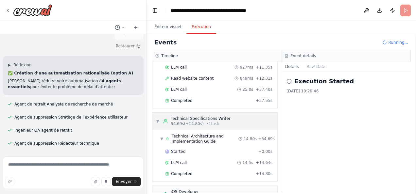
click at [157, 119] on span "▼" at bounding box center [158, 121] width 4 height 5
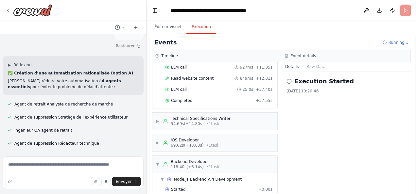
scroll to position [0, 0]
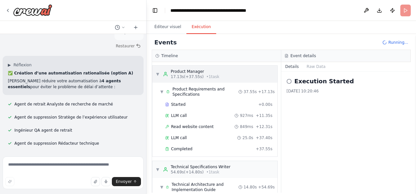
click at [159, 75] on span "▼" at bounding box center [158, 74] width 4 height 5
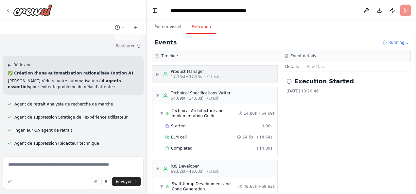
click at [160, 74] on div "▶ Product Manager 17.13s (+37.55s) • 1 task" at bounding box center [188, 74] width 64 height 10
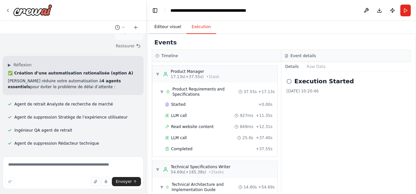
click at [176, 25] on button "Éditeur visuel" at bounding box center [167, 27] width 37 height 14
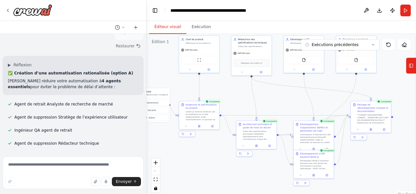
drag, startPoint x: 244, startPoint y: 112, endPoint x: 239, endPoint y: 88, distance: 24.3
click at [234, 89] on div ".deletable-edge-delete-btn { width: 20px; height: 20px; border: 0px solid #ffff…" at bounding box center [282, 116] width 270 height 164
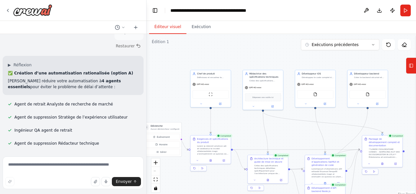
drag, startPoint x: 385, startPoint y: 65, endPoint x: 391, endPoint y: 77, distance: 13.6
click at [397, 103] on div ".deletable-edge-delete-btn { width: 20px; height: 20px; border: 0px solid #ffff…" at bounding box center [282, 116] width 270 height 164
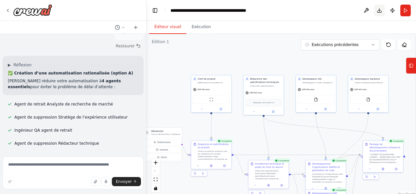
click at [379, 12] on button "Download" at bounding box center [379, 11] width 10 height 12
click at [393, 11] on button "Publish" at bounding box center [392, 11] width 10 height 12
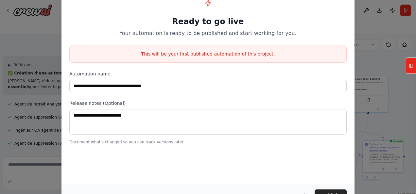
click at [243, 23] on h1 "Ready to go live" at bounding box center [207, 21] width 277 height 10
click at [319, 190] on button "Publish" at bounding box center [331, 196] width 32 height 12
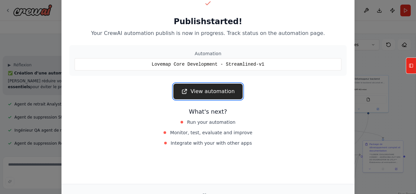
click at [186, 89] on icon at bounding box center [184, 91] width 7 height 7
click at [374, 89] on div "Publish started! Your CrewAI automation publish is now in progress. Track statu…" at bounding box center [208, 97] width 416 height 194
click at [408, 79] on div "Publish started! Your CrewAI automation publish is now in progress. Track statu…" at bounding box center [208, 97] width 416 height 194
click at [41, 108] on div "Publish started! Your CrewAI automation publish is now in progress. Track statu…" at bounding box center [208, 97] width 416 height 194
click at [40, 108] on div "Publish started! Your CrewAI automation publish is now in progress. Track statu…" at bounding box center [208, 97] width 416 height 194
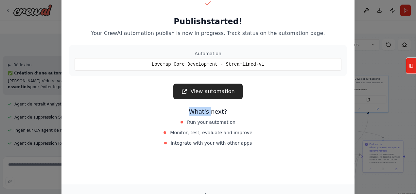
click at [40, 108] on div "Publish started! Your CrewAI automation publish is now in progress. Track statu…" at bounding box center [208, 97] width 416 height 194
click at [261, 125] on div "Run your automation" at bounding box center [208, 122] width 147 height 9
drag, startPoint x: 233, startPoint y: 121, endPoint x: 225, endPoint y: 116, distance: 9.7
click at [225, 116] on div "What's next? Run your automation Monitor, test, evaluate and improve Integrate …" at bounding box center [207, 127] width 277 height 41
drag, startPoint x: 225, startPoint y: 116, endPoint x: 268, endPoint y: 115, distance: 42.9
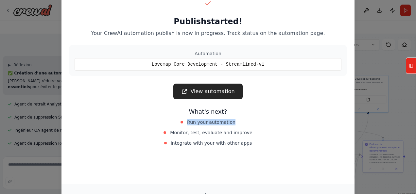
click at [268, 115] on h3 "What's next?" at bounding box center [207, 111] width 277 height 9
click at [252, 66] on div "Lovemap Core Development - Streamlined-v1" at bounding box center [208, 64] width 267 height 12
click at [374, 31] on div "Publish started! Your CrewAI automation publish is now in progress. Track statu…" at bounding box center [208, 97] width 416 height 194
click at [207, 5] on icon at bounding box center [208, 3] width 5 height 3
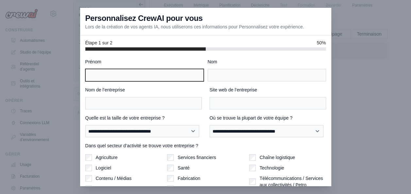
click at [147, 76] on input "Prénom" at bounding box center [144, 75] width 118 height 12
type input "******"
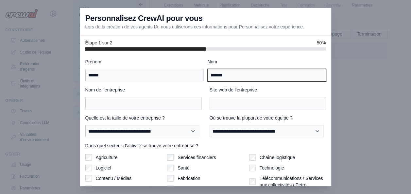
type input "*******"
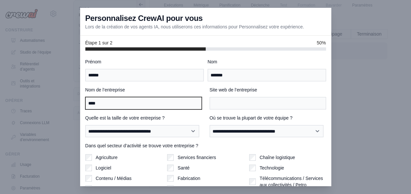
type input "****"
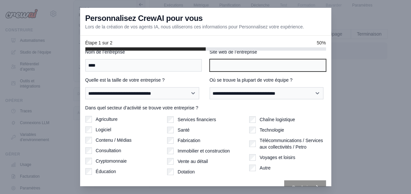
scroll to position [51, 0]
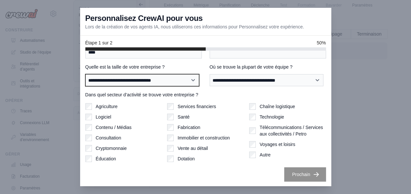
click at [170, 80] on select "**********" at bounding box center [142, 80] width 114 height 12
select select "**********"
click at [85, 74] on select "**********" at bounding box center [142, 80] width 114 height 12
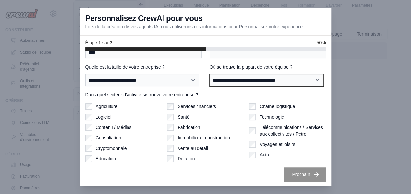
click at [221, 80] on select "**********" at bounding box center [267, 80] width 114 height 12
select select "******"
click at [210, 74] on select "**********" at bounding box center [267, 80] width 114 height 12
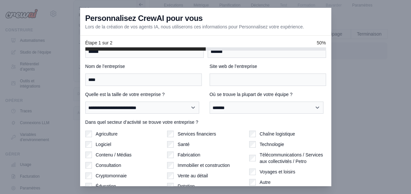
scroll to position [0, 0]
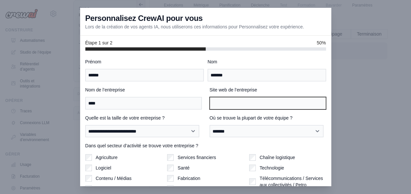
click at [232, 100] on input "Site web de l’entreprise" at bounding box center [268, 103] width 116 height 12
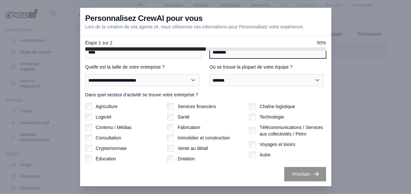
type input "********"
click at [297, 181] on button "Prochain" at bounding box center [305, 174] width 42 height 14
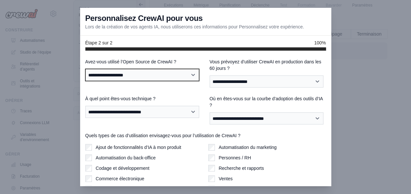
click at [143, 77] on select "**********" at bounding box center [142, 75] width 114 height 12
select select "**"
click at [85, 69] on select "**********" at bounding box center [142, 75] width 114 height 12
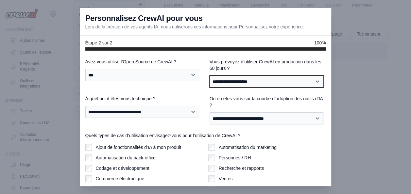
click at [234, 84] on select "**********" at bounding box center [267, 82] width 114 height 12
select select "****"
click at [210, 76] on select "**********" at bounding box center [267, 82] width 114 height 12
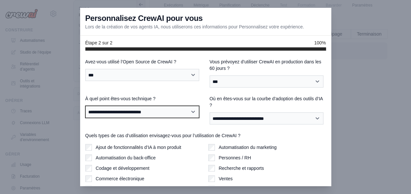
click at [143, 113] on select "**********" at bounding box center [142, 112] width 114 height 12
select select "**********"
click at [85, 106] on select "**********" at bounding box center [142, 112] width 114 height 12
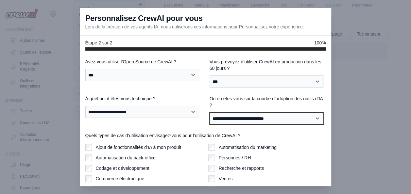
click at [226, 117] on select "**********" at bounding box center [267, 119] width 114 height 12
select select "**********"
click at [210, 113] on select "**********" at bounding box center [267, 119] width 114 height 12
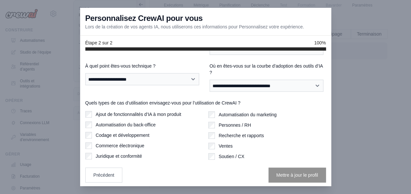
click at [130, 114] on label "Ajout de fonctionnalités d’IA à mon produit" at bounding box center [139, 114] width 86 height 7
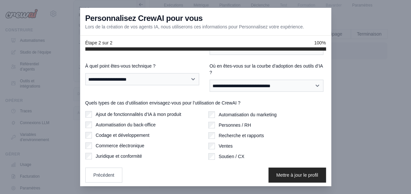
click at [134, 127] on label "Automatisation du back-office" at bounding box center [126, 125] width 60 height 7
click at [134, 139] on div "Ajout de fonctionnalités d’IA à mon produit Automatisation du back-office Codag…" at bounding box center [144, 135] width 118 height 48
click at [136, 135] on label "Codage et développement" at bounding box center [123, 135] width 54 height 7
click at [277, 173] on button "Mettre à jour le profil" at bounding box center [298, 175] width 58 height 15
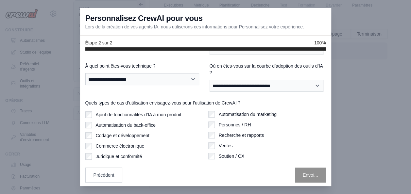
scroll to position [34, 0]
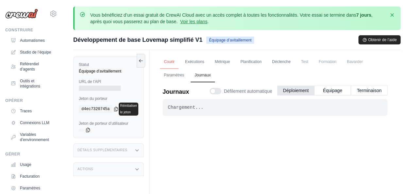
click at [173, 61] on link "Courir" at bounding box center [169, 62] width 19 height 14
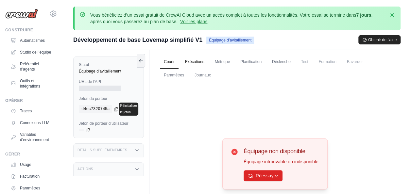
click at [195, 60] on link "Exécutions" at bounding box center [194, 62] width 27 height 14
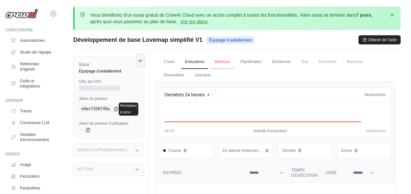
click at [222, 62] on link "Métrique" at bounding box center [222, 62] width 23 height 14
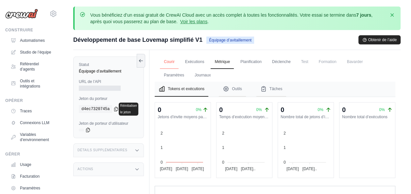
click at [164, 62] on link "Courir" at bounding box center [169, 62] width 19 height 14
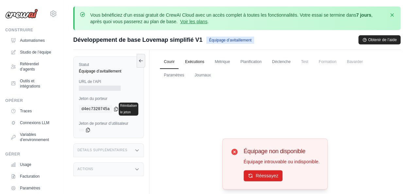
click at [197, 58] on link "Exécutions" at bounding box center [194, 62] width 27 height 14
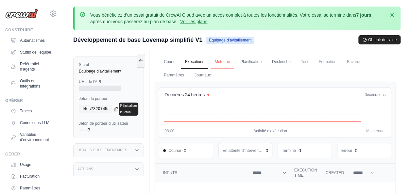
click at [225, 62] on link "Métrique" at bounding box center [222, 62] width 23 height 14
click at [245, 60] on link "Planification" at bounding box center [251, 62] width 29 height 14
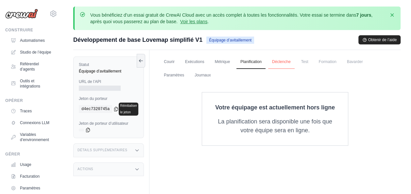
click at [281, 61] on link "Déclenche" at bounding box center [281, 62] width 27 height 14
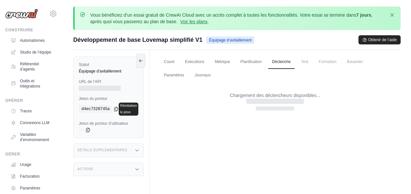
click at [297, 61] on span "Test" at bounding box center [304, 61] width 15 height 13
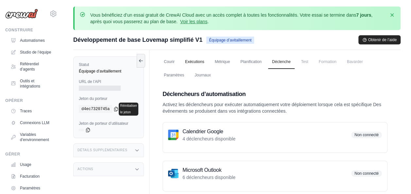
click at [197, 60] on link "Exécutions" at bounding box center [194, 62] width 27 height 14
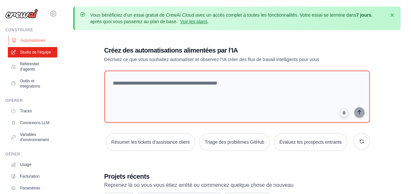
click at [29, 40] on font "Automatismes" at bounding box center [33, 40] width 25 height 5
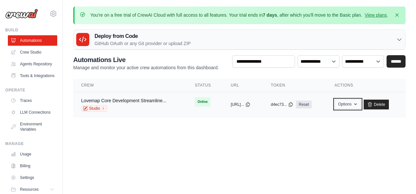
click at [357, 109] on button "Options" at bounding box center [348, 104] width 27 height 10
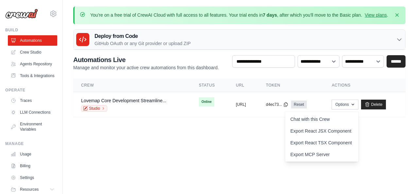
drag, startPoint x: 204, startPoint y: 136, endPoint x: 200, endPoint y: 136, distance: 3.9
click at [201, 132] on main "You're on a free trial of CrewAI Cloud with full access to all features. Your t…" at bounding box center [239, 66] width 353 height 132
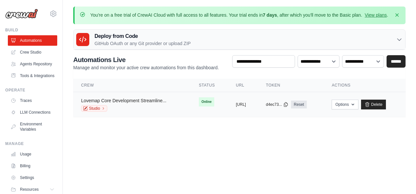
click at [105, 103] on link "Lovemap Core Development Streamline..." at bounding box center [123, 100] width 85 height 5
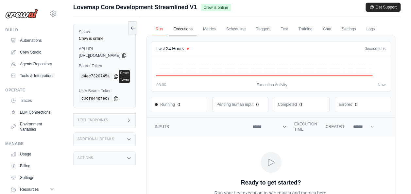
click at [167, 30] on link "Run" at bounding box center [159, 30] width 15 height 14
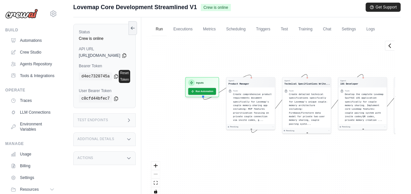
drag, startPoint x: 207, startPoint y: 80, endPoint x: 307, endPoint y: 65, distance: 100.6
click at [307, 65] on div "Agent Product Manager Task Create comprehensive product requirements document s…" at bounding box center [271, 118] width 249 height 165
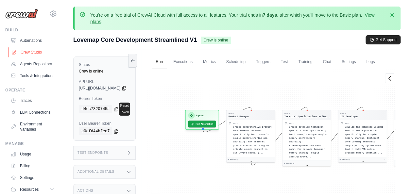
click at [30, 50] on link "Crew Studio" at bounding box center [33, 52] width 49 height 10
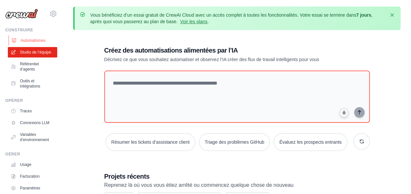
click at [35, 42] on font "Automatismes" at bounding box center [33, 40] width 25 height 5
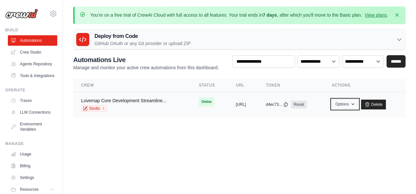
click at [358, 109] on button "Options" at bounding box center [345, 104] width 27 height 10
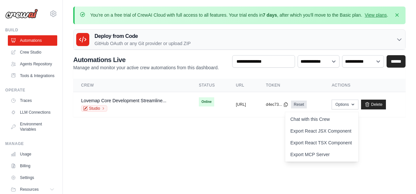
click at [254, 132] on main "You're on a free trial of CrewAI Cloud with full access to all features. Your t…" at bounding box center [239, 66] width 353 height 132
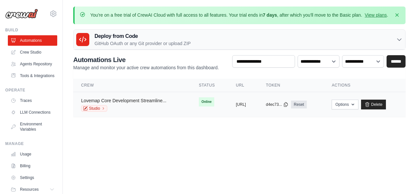
drag, startPoint x: 104, startPoint y: 104, endPoint x: 107, endPoint y: 104, distance: 3.3
click at [104, 103] on link "Lovemap Core Development Streamline..." at bounding box center [123, 100] width 85 height 5
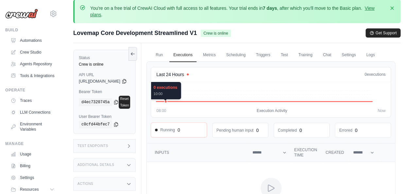
scroll to position [95, 0]
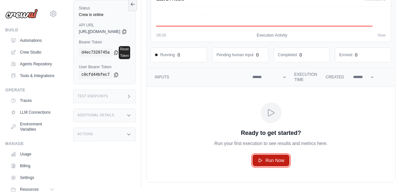
click at [263, 159] on icon "Crew executions table" at bounding box center [260, 160] width 5 height 5
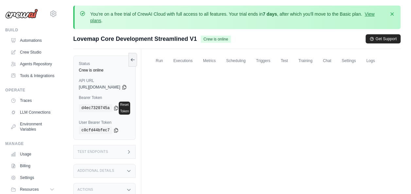
scroll to position [0, 0]
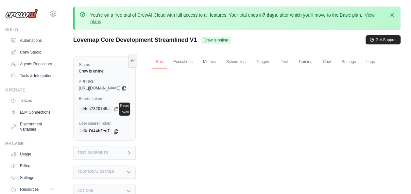
click at [167, 58] on link "Run" at bounding box center [159, 62] width 15 height 14
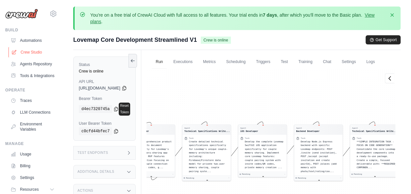
click at [31, 49] on link "Crew Studio" at bounding box center [33, 52] width 49 height 10
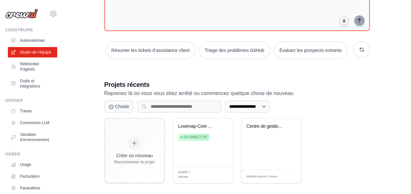
scroll to position [98, 0]
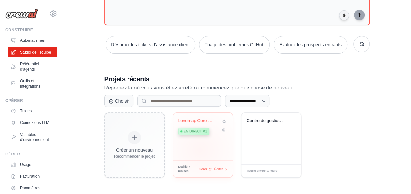
click at [200, 149] on div "Lovemap Core Development - Streamli... En direct v1" at bounding box center [203, 137] width 60 height 48
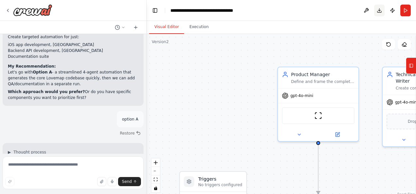
scroll to position [8022, 0]
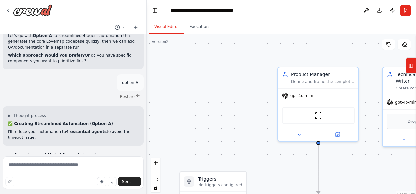
click at [380, 9] on button "Download" at bounding box center [379, 11] width 10 height 12
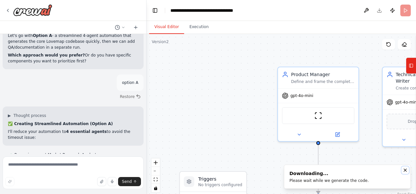
click at [404, 170] on icon "Notifications (F8)" at bounding box center [405, 170] width 3 height 3
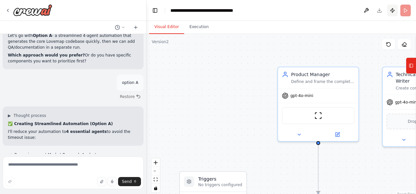
click at [392, 10] on button "Publish" at bounding box center [392, 11] width 10 height 12
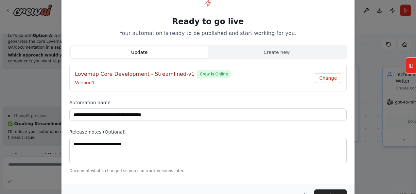
click at [209, 21] on h1 "Ready to go live" at bounding box center [207, 21] width 277 height 10
click at [172, 53] on button "Update" at bounding box center [139, 52] width 137 height 12
drag, startPoint x: 280, startPoint y: 53, endPoint x: 251, endPoint y: 51, distance: 29.2
click at [277, 54] on button "Create new" at bounding box center [276, 52] width 137 height 12
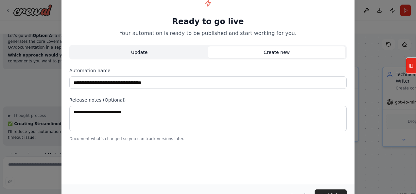
click at [163, 46] on button "Update" at bounding box center [139, 52] width 137 height 12
type input "**********"
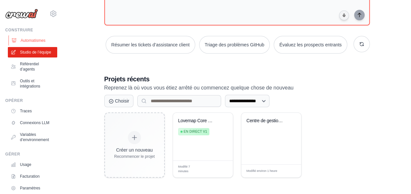
click at [32, 43] on font "Automatismes" at bounding box center [33, 40] width 25 height 5
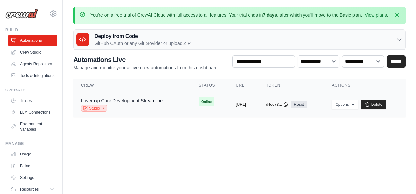
click at [100, 112] on link "Studio" at bounding box center [94, 108] width 26 height 7
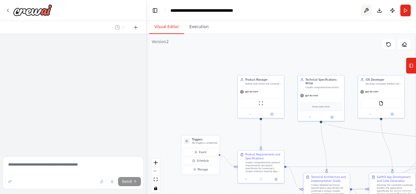
click at [366, 11] on button at bounding box center [366, 11] width 10 height 12
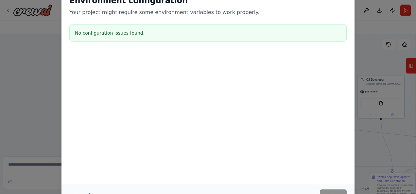
click at [326, 188] on div "Cancel Save" at bounding box center [208, 195] width 293 height 23
click at [1, 26] on div "Environment configuration Your project might require some environment variables…" at bounding box center [208, 97] width 416 height 194
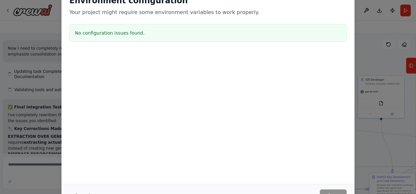
scroll to position [7980, 0]
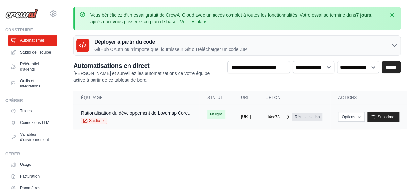
click at [251, 115] on button "[URL]" at bounding box center [246, 116] width 10 height 5
click at [184, 142] on main "Vous bénéficiez d’un essai gratuit de CrewAI Cloud avec un accès complet à tout…" at bounding box center [237, 72] width 348 height 144
click at [112, 44] on h3 "Déployer à partir du code" at bounding box center [171, 42] width 152 height 8
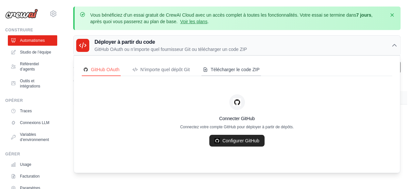
click at [229, 69] on font "Télécharger le code ZIP" at bounding box center [235, 69] width 49 height 7
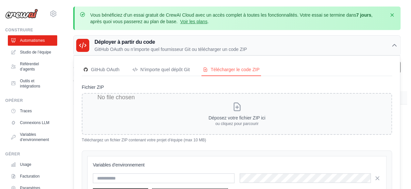
scroll to position [33, 0]
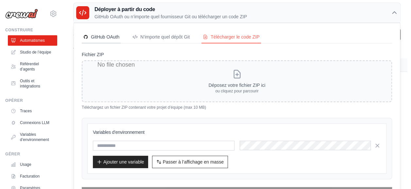
click at [112, 35] on font "GitHub OAuth" at bounding box center [105, 37] width 28 height 7
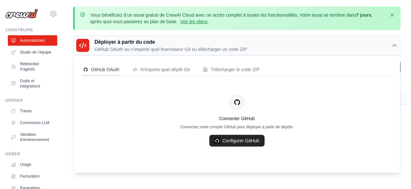
scroll to position [5, 0]
click at [175, 66] on font "N’importe quel dépôt Git" at bounding box center [164, 69] width 49 height 7
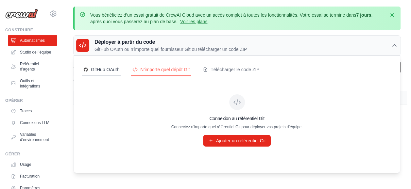
drag, startPoint x: 91, startPoint y: 62, endPoint x: 95, endPoint y: 63, distance: 3.8
click at [93, 66] on font "GitHub OAuth" at bounding box center [105, 69] width 28 height 7
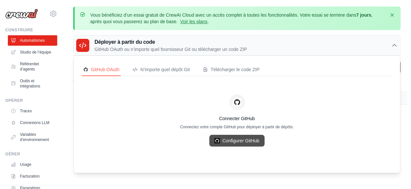
click at [235, 138] on font "Configurer GitHub" at bounding box center [241, 141] width 37 height 7
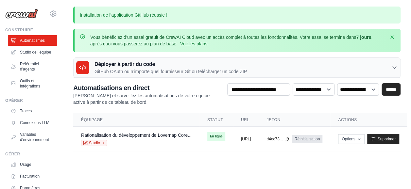
click at [129, 15] on p "Installation de l’application GitHub réussie !" at bounding box center [237, 15] width 328 height 17
click at [355, 139] on font "Options" at bounding box center [348, 138] width 13 height 5
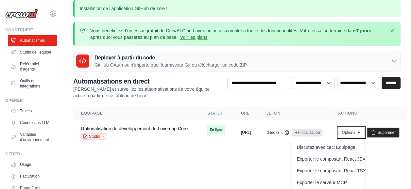
scroll to position [7, 49]
click at [207, 160] on body "[EMAIL_ADDRESS][DOMAIN_NAME] Settings Construire Automatismes" at bounding box center [205, 87] width 411 height 189
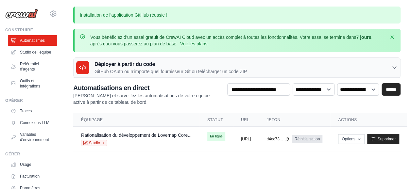
scroll to position [0, 0]
click at [251, 138] on button "[URL]" at bounding box center [246, 138] width 10 height 5
click at [150, 66] on h3 "Déployer à partir du code" at bounding box center [171, 65] width 152 height 8
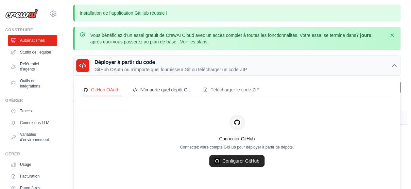
scroll to position [6, 0]
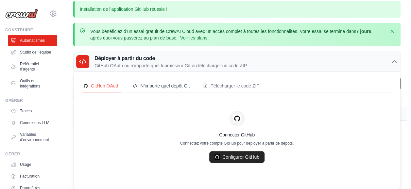
click at [176, 88] on font "N’importe quel dépôt Git" at bounding box center [164, 86] width 49 height 7
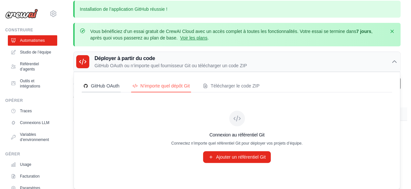
click at [102, 86] on font "GitHub OAuth" at bounding box center [105, 86] width 28 height 7
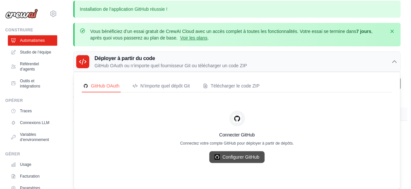
click at [243, 160] on font "Configurer GitHub" at bounding box center [241, 157] width 37 height 7
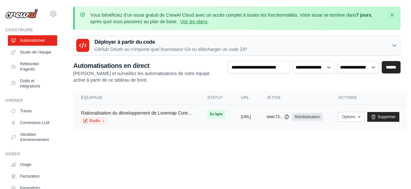
scroll to position [5, 0]
click at [391, 42] on icon at bounding box center [394, 45] width 7 height 7
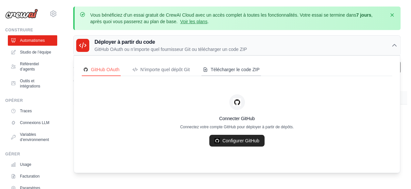
click at [228, 66] on font "Télécharger le code ZIP" at bounding box center [235, 69] width 49 height 7
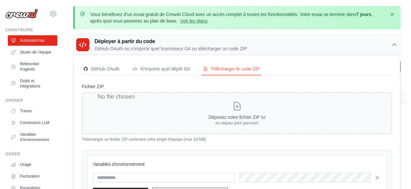
scroll to position [0, 0]
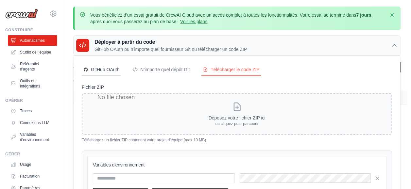
click at [102, 67] on font "GitHub OAuth" at bounding box center [105, 69] width 28 height 7
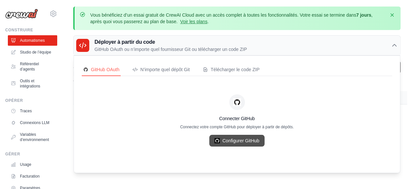
click at [223, 141] on font "Configurer GitHub" at bounding box center [241, 141] width 37 height 7
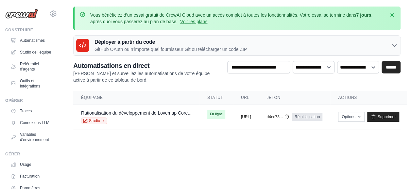
click at [142, 43] on h3 "Déployer à partir du code" at bounding box center [171, 42] width 152 height 8
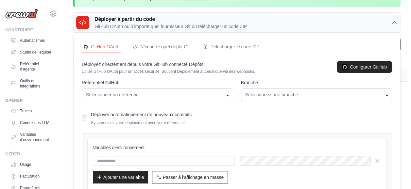
scroll to position [33, 0]
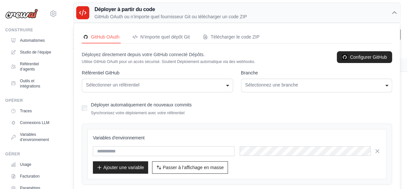
click at [113, 86] on div "Sélectionner un référentiel" at bounding box center [157, 85] width 143 height 7
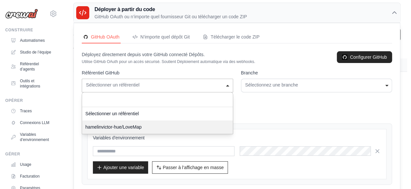
select select "**********"
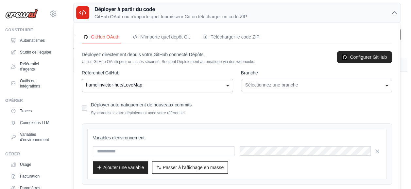
click at [251, 105] on div "Déployer automatiquement de nouveaux commits Synchronisez votre déploiement ave…" at bounding box center [237, 107] width 311 height 15
click at [261, 92] on div "Sélectionnez une branche" at bounding box center [317, 86] width 152 height 14
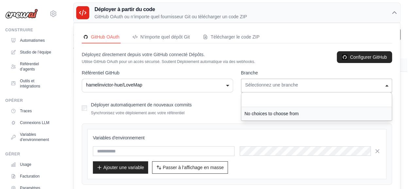
click at [242, 111] on div "No choices to choose from" at bounding box center [316, 113] width 151 height 13
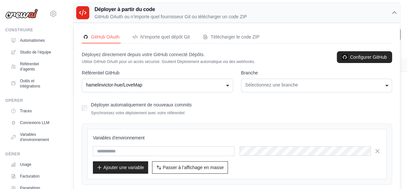
click at [226, 107] on div "Déployer automatiquement de nouveaux commits Synchronisez votre déploiement ave…" at bounding box center [237, 107] width 311 height 15
click at [88, 107] on div "Déployer automatiquement de nouveaux commits Synchronisez votre déploiement ave…" at bounding box center [237, 107] width 311 height 15
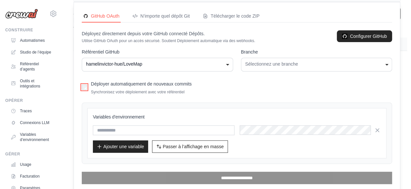
scroll to position [63, 0]
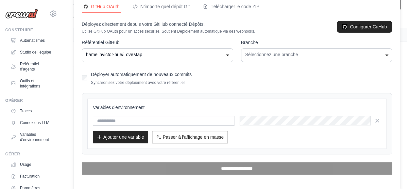
click at [280, 56] on div "Sélectionnez une branche" at bounding box center [316, 54] width 143 height 7
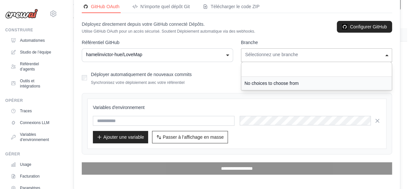
click at [271, 84] on div "No choices to choose from" at bounding box center [316, 83] width 151 height 13
click at [259, 82] on div "No choices to choose from" at bounding box center [316, 83] width 151 height 13
click at [257, 77] on div "No choices to choose from" at bounding box center [316, 83] width 151 height 13
click at [256, 69] on input "Sélectionnez une branche" at bounding box center [316, 69] width 151 height 15
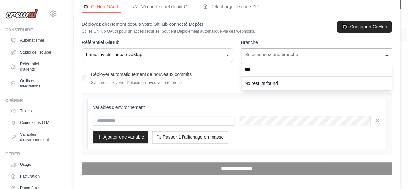
type input "****"
click at [213, 78] on div "Déployer automatiquement de nouveaux commits Synchronisez votre déploiement ave…" at bounding box center [237, 77] width 311 height 15
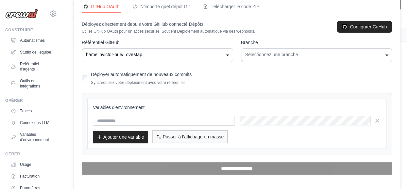
click at [198, 134] on span "Passer à l’affichage en masse" at bounding box center [193, 137] width 61 height 7
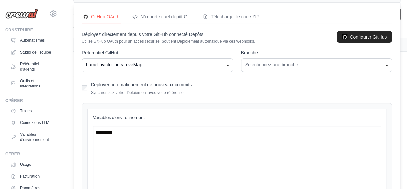
scroll to position [0, 0]
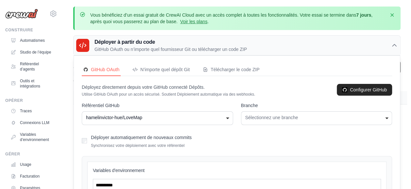
click at [127, 136] on label "Déployer automatiquement de nouveaux commits" at bounding box center [141, 137] width 101 height 5
click at [262, 113] on div "Sélectionnez une branche" at bounding box center [317, 119] width 152 height 14
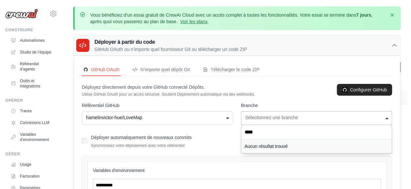
click at [261, 144] on div "Aucun résultat trouvé" at bounding box center [316, 146] width 151 height 13
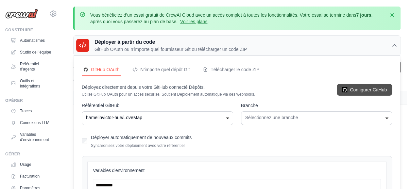
click at [342, 84] on link "Configurer GitHub" at bounding box center [364, 90] width 55 height 12
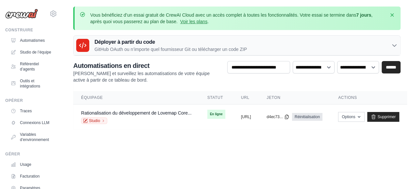
click at [323, 44] on div "Déployer à partir du code GitHub OAuth ou n’importe quel fournisseur Git ou tél…" at bounding box center [237, 46] width 327 height 20
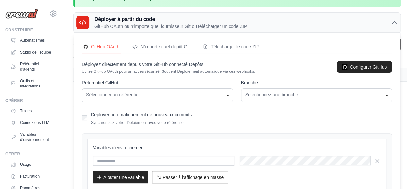
scroll to position [33, 0]
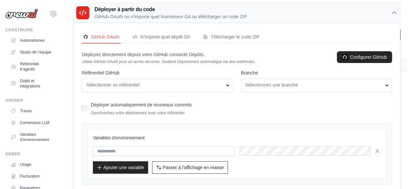
click at [149, 79] on div "**********" at bounding box center [158, 86] width 152 height 14
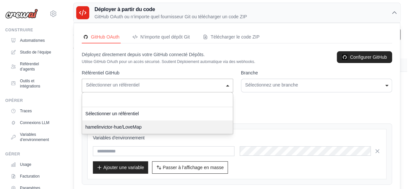
select select "**********"
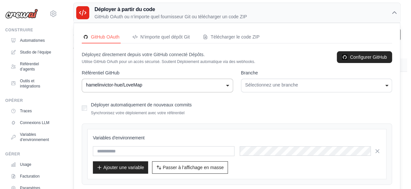
click at [283, 83] on div "Sélectionnez une branche" at bounding box center [316, 85] width 143 height 7
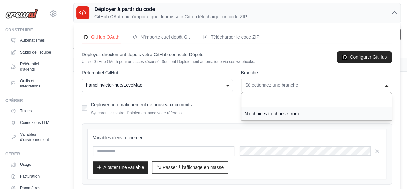
click at [278, 114] on div "No choices to choose from" at bounding box center [316, 113] width 151 height 13
click at [277, 111] on div "No choices to choose from" at bounding box center [316, 113] width 151 height 13
click at [277, 110] on div "No choices to choose from" at bounding box center [316, 113] width 151 height 13
click at [273, 98] on input "Sélectionnez une branche" at bounding box center [316, 100] width 151 height 15
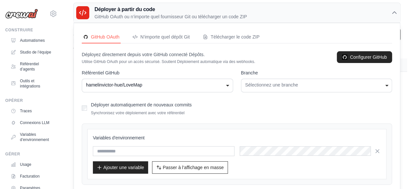
click at [217, 101] on div "Déployer automatiquement de nouveaux commits Synchronisez votre déploiement ave…" at bounding box center [237, 107] width 311 height 15
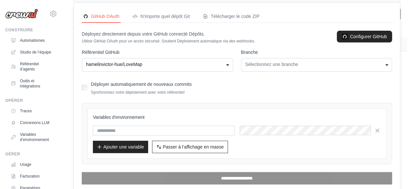
scroll to position [63, 0]
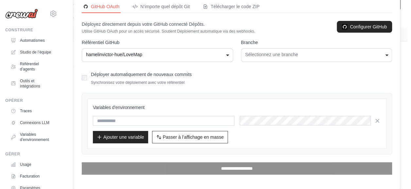
click at [86, 73] on div "Déployer automatiquement de nouveaux commits Synchronisez votre déploiement ave…" at bounding box center [237, 77] width 311 height 15
click at [107, 115] on div "Variables d’environnement Ajouter une variable Passer à l’affichage en masse Pa…" at bounding box center [237, 123] width 288 height 39
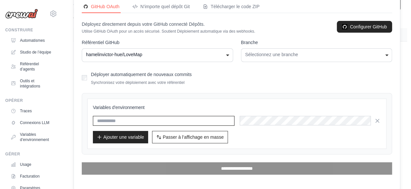
click at [109, 120] on input "text" at bounding box center [164, 121] width 142 height 10
type input "****"
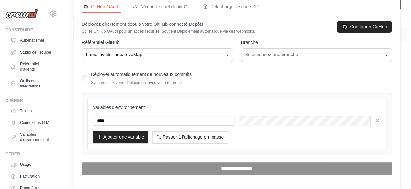
click at [242, 106] on h3 "Variables d’environnement" at bounding box center [237, 107] width 288 height 7
click at [259, 99] on div "Variables d’environnement **** Ajouter une variable Passer à l’affichage en mas…" at bounding box center [236, 124] width 299 height 50
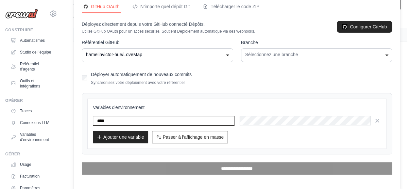
drag, startPoint x: 131, startPoint y: 118, endPoint x: 79, endPoint y: 118, distance: 52.0
click at [79, 118] on div "GitHub OAuth N’importe quel dépôt Git Télécharger le code ZIP Déployez directem…" at bounding box center [237, 92] width 326 height 198
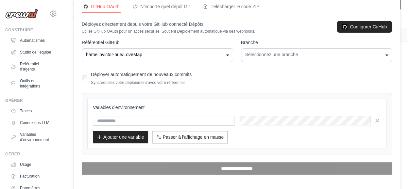
click at [194, 101] on div "Variables d’environnement Ajouter une variable Passer à l’affichage en masse Pa…" at bounding box center [236, 124] width 299 height 50
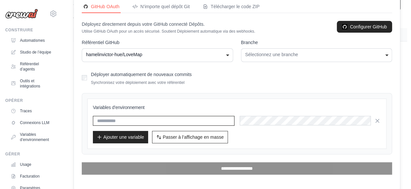
click at [162, 119] on input "text" at bounding box center [164, 121] width 142 height 10
type input "**********"
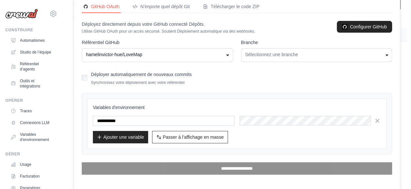
click at [130, 138] on font "Ajouter une variable" at bounding box center [123, 137] width 41 height 7
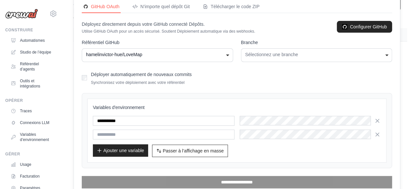
scroll to position [77, 0]
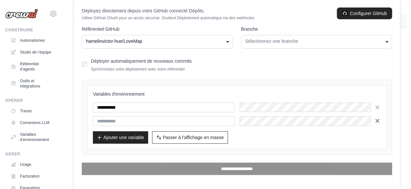
drag, startPoint x: 378, startPoint y: 121, endPoint x: 378, endPoint y: 117, distance: 3.3
click at [378, 120] on icon "button" at bounding box center [377, 121] width 7 height 7
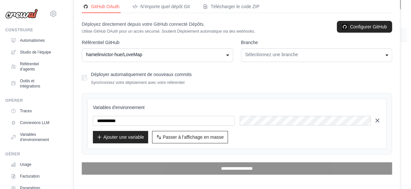
drag, startPoint x: 379, startPoint y: 118, endPoint x: 321, endPoint y: 107, distance: 59.0
click at [378, 118] on icon "button" at bounding box center [377, 120] width 7 height 7
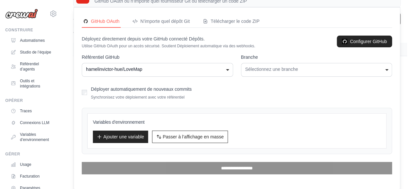
click at [276, 69] on div "Sélectionnez une branche" at bounding box center [316, 69] width 143 height 7
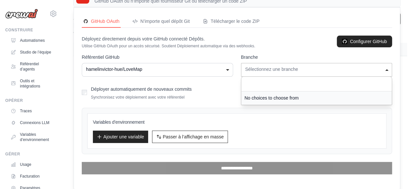
click at [272, 98] on div "No choices to choose from" at bounding box center [316, 98] width 151 height 13
click at [272, 97] on div "No choices to choose from" at bounding box center [316, 98] width 151 height 13
drag, startPoint x: 272, startPoint y: 97, endPoint x: 265, endPoint y: 93, distance: 7.8
click at [272, 96] on div "No choices to choose from" at bounding box center [316, 98] width 151 height 13
click at [265, 92] on div "No choices to choose from" at bounding box center [316, 98] width 151 height 13
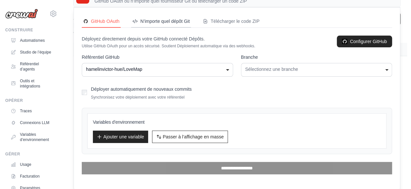
click at [176, 22] on font "N’importe quel dépôt Git" at bounding box center [164, 21] width 49 height 7
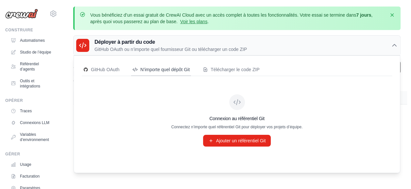
scroll to position [5, 0]
click at [98, 66] on font "GitHub OAuth" at bounding box center [105, 69] width 28 height 7
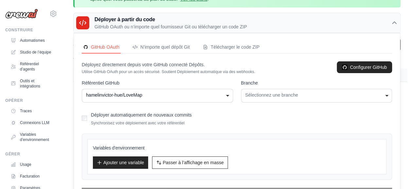
scroll to position [38, 0]
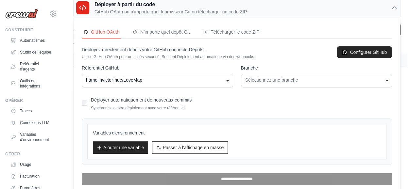
click at [271, 130] on h3 "Variables d’environnement" at bounding box center [237, 133] width 288 height 7
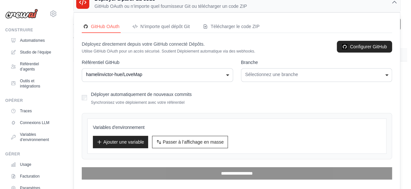
scroll to position [48, 0]
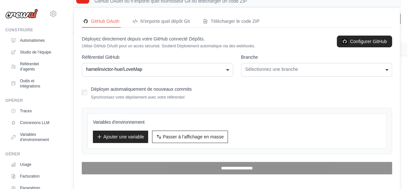
click at [269, 68] on div "Sélectionnez une branche" at bounding box center [316, 69] width 143 height 7
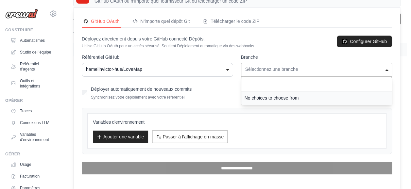
click at [258, 96] on div "No choices to choose from" at bounding box center [316, 98] width 151 height 13
click at [258, 83] on input "Sélectionnez une branche" at bounding box center [316, 84] width 151 height 15
type input "*"
drag, startPoint x: 275, startPoint y: 56, endPoint x: 273, endPoint y: 75, distance: 19.4
click at [274, 58] on label "Branche" at bounding box center [317, 57] width 152 height 7
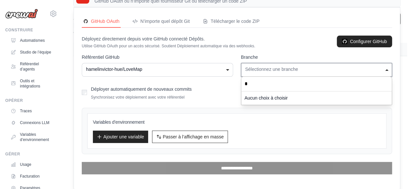
click at [274, 63] on select "Branche" at bounding box center [317, 69] width 152 height 13
click at [273, 75] on div "Sélectionnez une branche" at bounding box center [317, 70] width 152 height 14
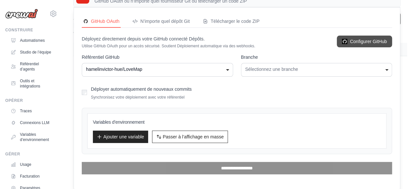
click at [365, 38] on font "Configurer GitHub" at bounding box center [368, 41] width 37 height 7
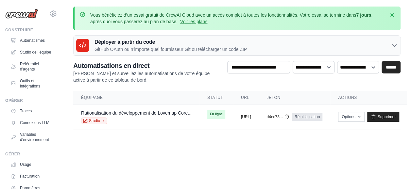
drag, startPoint x: 346, startPoint y: 44, endPoint x: 342, endPoint y: 44, distance: 4.3
click at [345, 44] on div "Déployer à partir du code GitHub OAuth ou n’importe quel fournisseur Git ou tél…" at bounding box center [237, 46] width 327 height 20
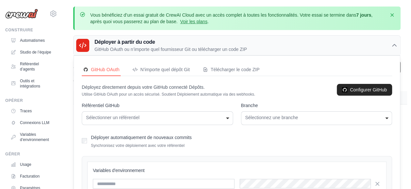
click at [128, 118] on div "Sélectionner un référentiel" at bounding box center [157, 118] width 143 height 7
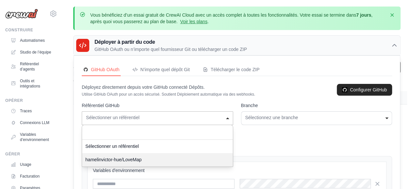
select select "**********"
drag, startPoint x: 114, startPoint y: 157, endPoint x: 242, endPoint y: 145, distance: 128.8
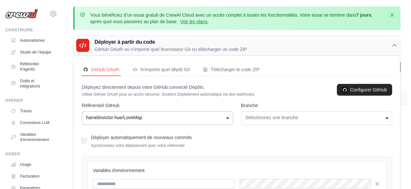
click at [253, 119] on div "Sélectionnez une branche" at bounding box center [316, 118] width 143 height 7
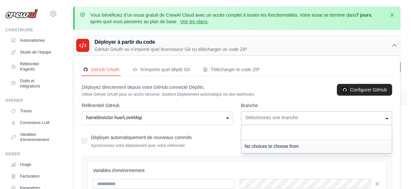
click at [255, 138] on input "Sélectionnez une branche" at bounding box center [316, 132] width 151 height 15
click at [255, 149] on div "No choices to choose from" at bounding box center [316, 146] width 151 height 13
click at [197, 138] on div "Déployer automatiquement de nouveaux commits Synchronisez votre déploiement ave…" at bounding box center [237, 140] width 311 height 15
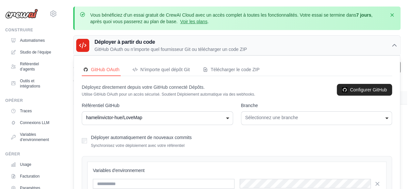
scroll to position [63, 0]
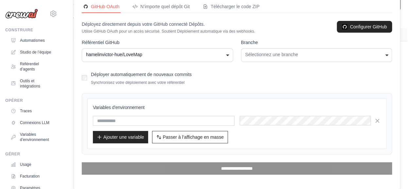
click at [164, 161] on form "**********" at bounding box center [237, 107] width 311 height 136
